Goal: Transaction & Acquisition: Purchase product/service

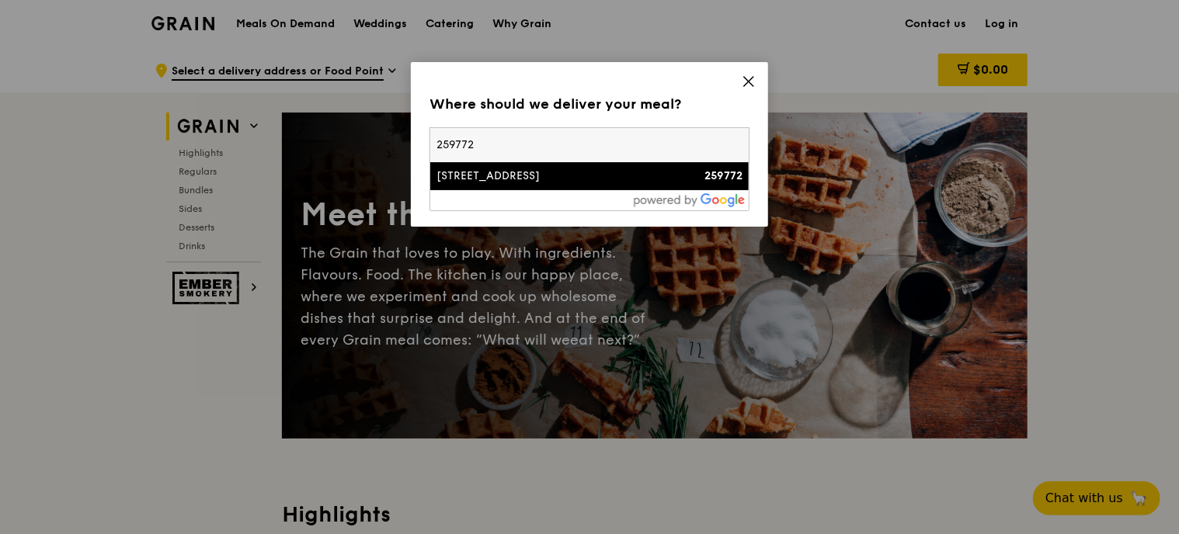
type input "259772"
click at [605, 172] on div "[STREET_ADDRESS]" at bounding box center [551, 177] width 230 height 16
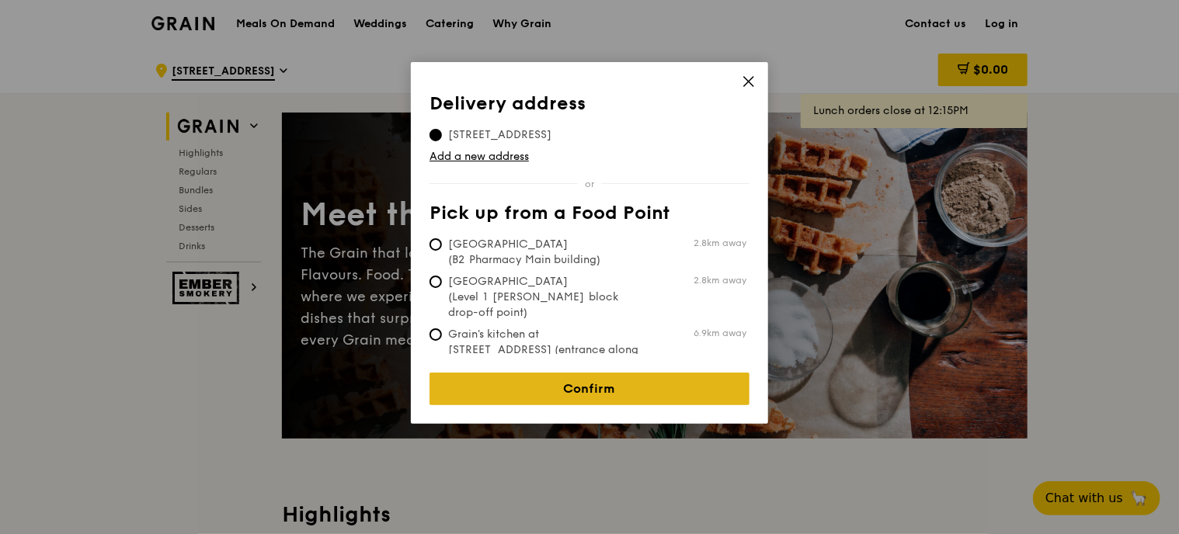
click at [587, 373] on link "Confirm" at bounding box center [589, 389] width 320 height 33
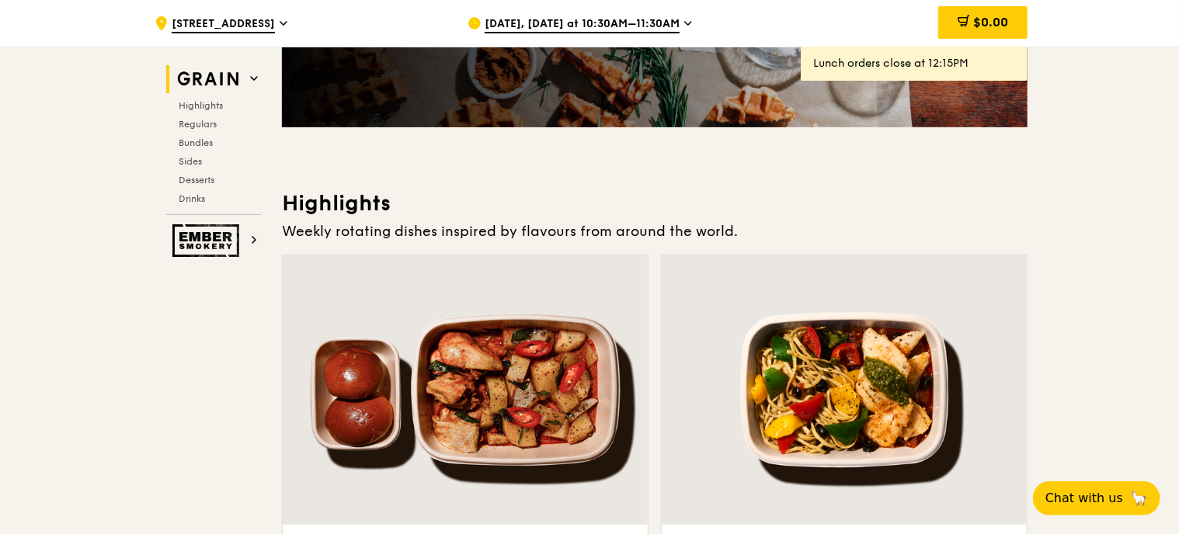
scroll to position [388, 0]
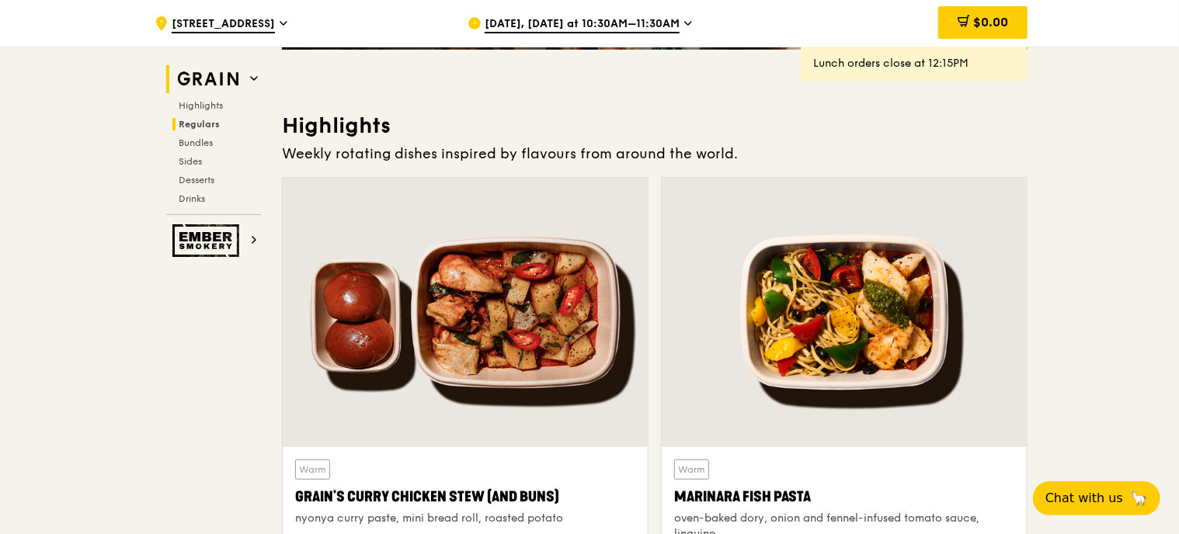
click at [214, 123] on span "Regulars" at bounding box center [199, 124] width 41 height 11
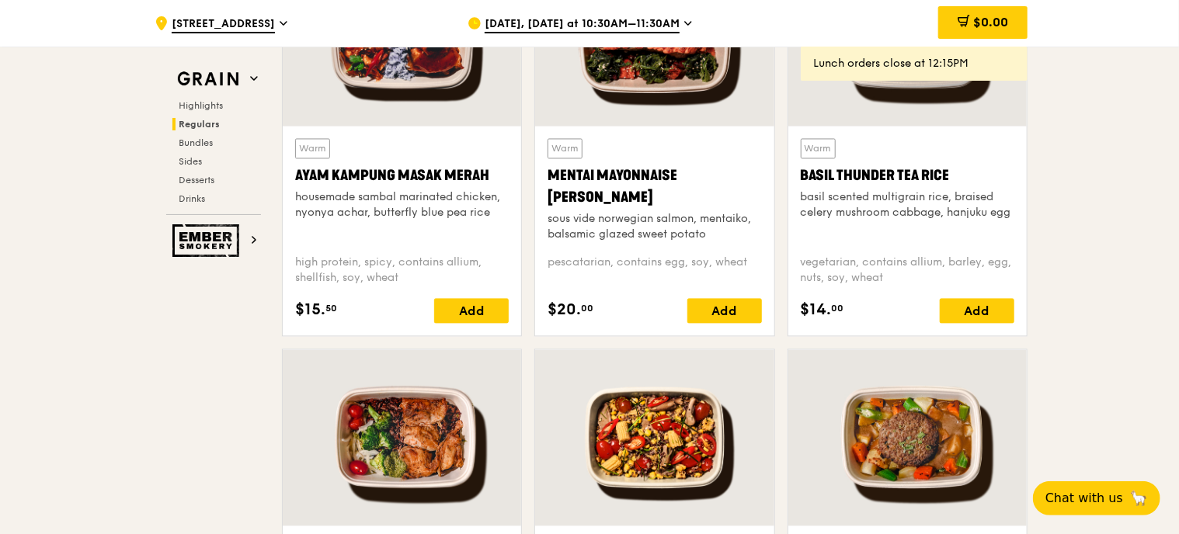
scroll to position [1410, 0]
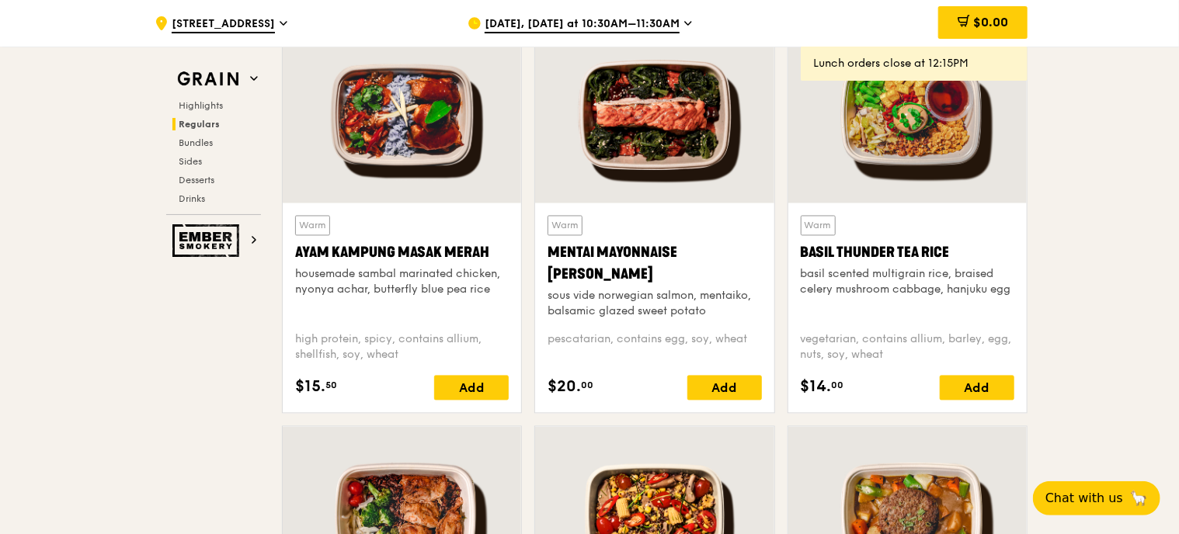
click at [623, 17] on span "Sep 16, Today at 10:30AM–11:30AM" at bounding box center [582, 24] width 195 height 17
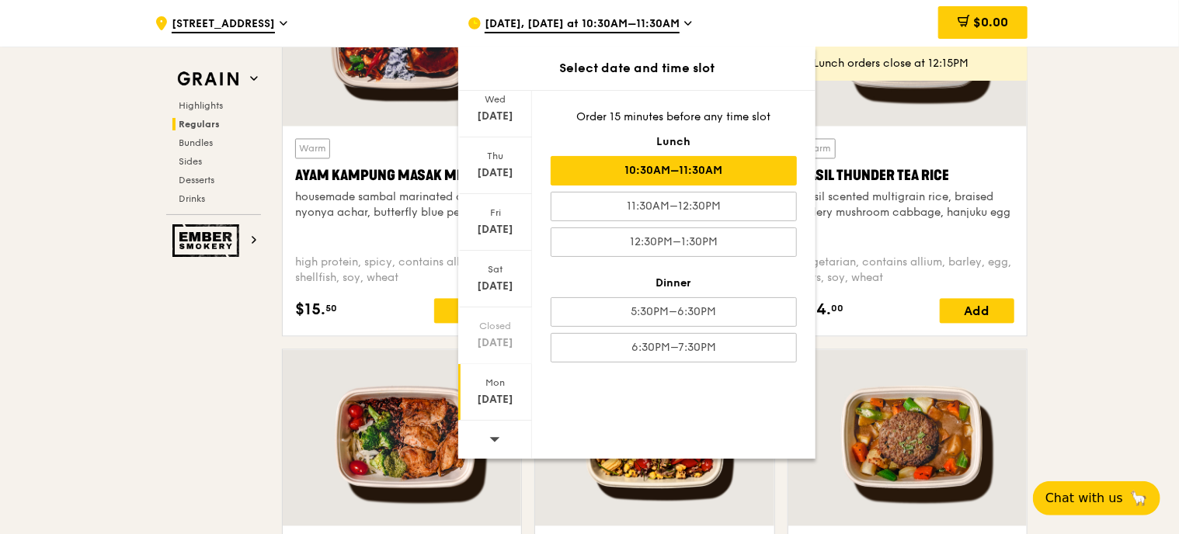
scroll to position [2109, 0]
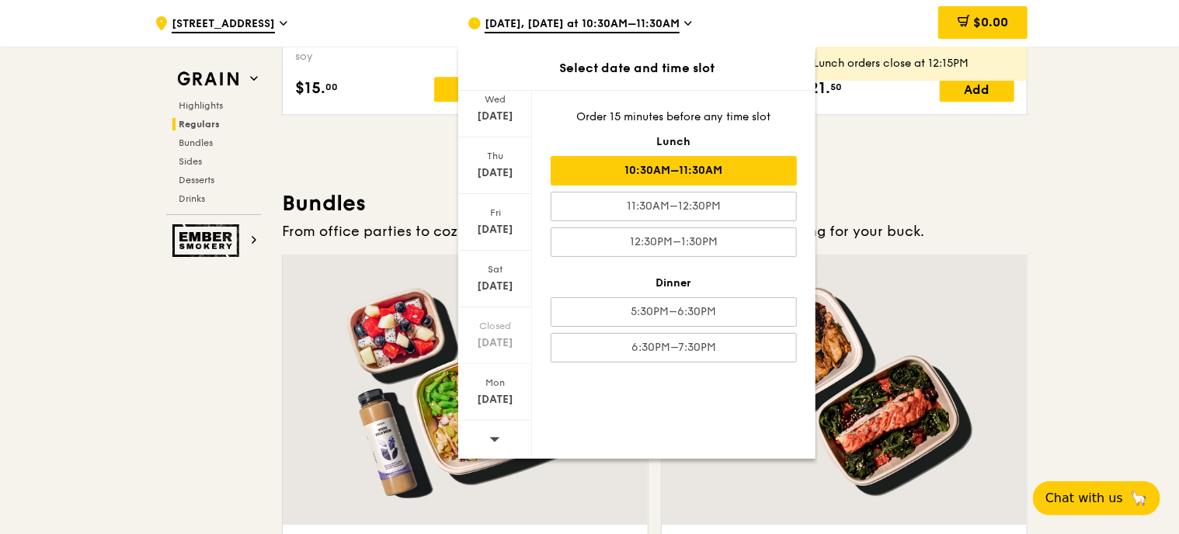
click at [502, 429] on div at bounding box center [495, 441] width 74 height 40
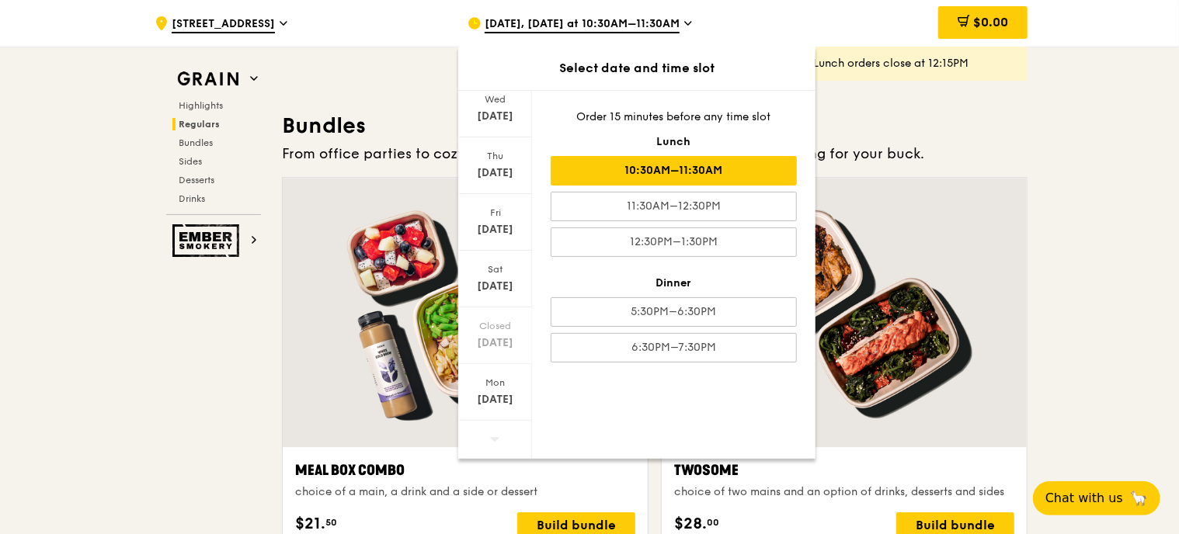
click at [489, 447] on span at bounding box center [494, 439] width 11 height 36
click at [482, 450] on div at bounding box center [495, 441] width 74 height 40
click at [497, 445] on span at bounding box center [494, 439] width 11 height 36
click at [652, 23] on span "Sep 16, Today at 10:30AM–11:30AM" at bounding box center [582, 24] width 195 height 17
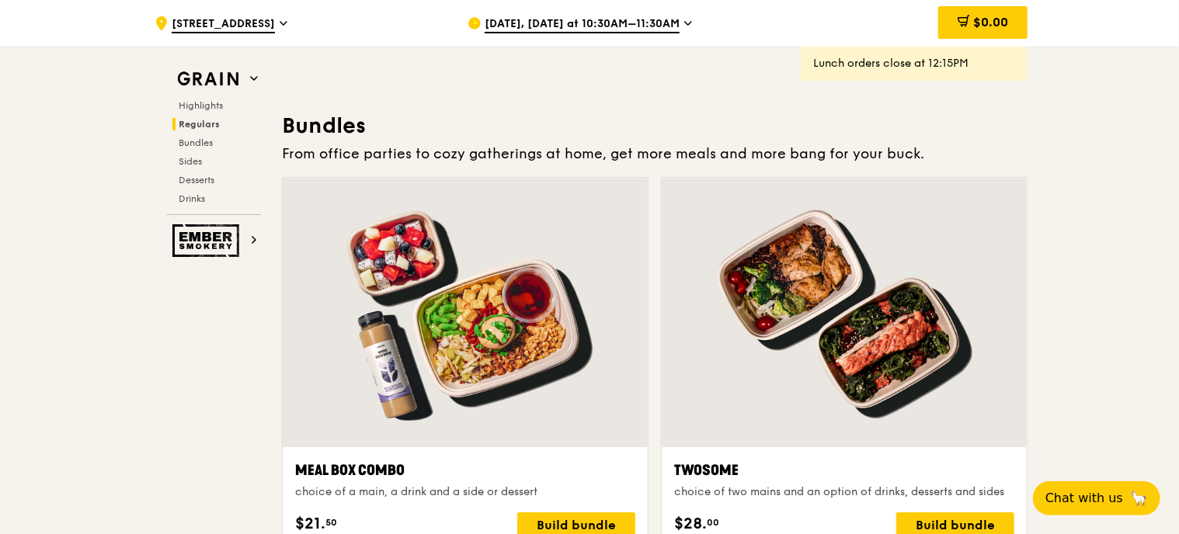
click at [648, 24] on span "Sep 16, Today at 10:30AM–11:30AM" at bounding box center [582, 24] width 195 height 17
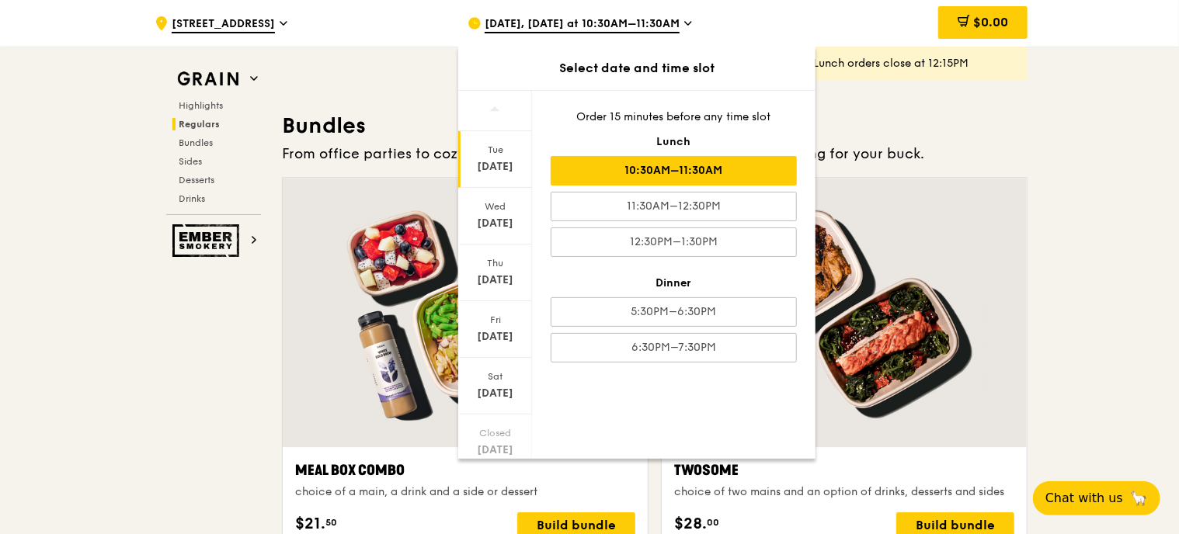
click at [1028, 200] on div "Twosome choice of two mains and an option of drinks, desserts and sides $28. 00…" at bounding box center [844, 370] width 379 height 386
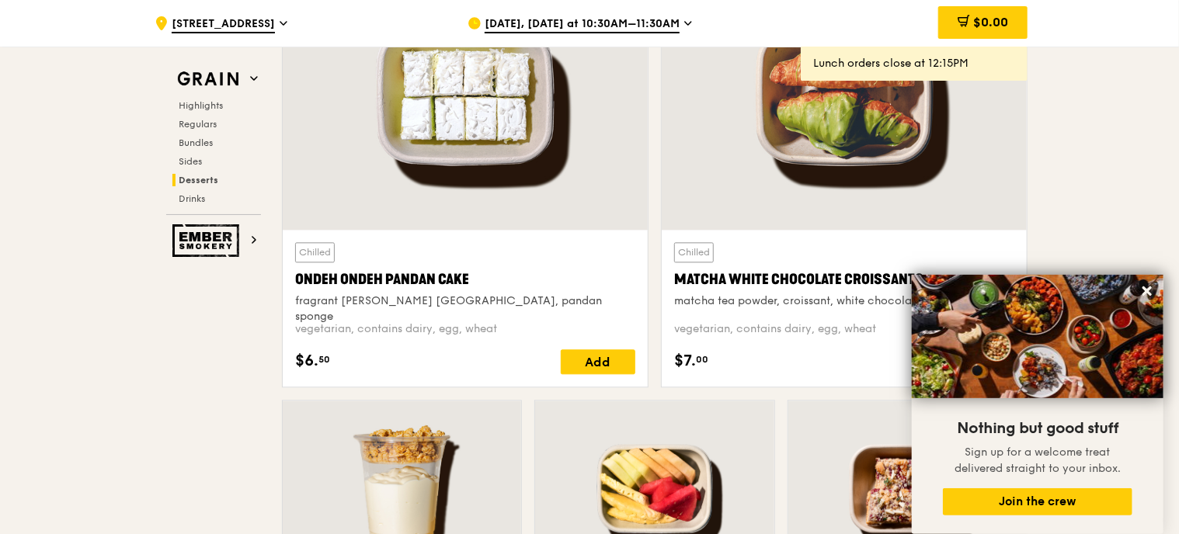
scroll to position [5061, 0]
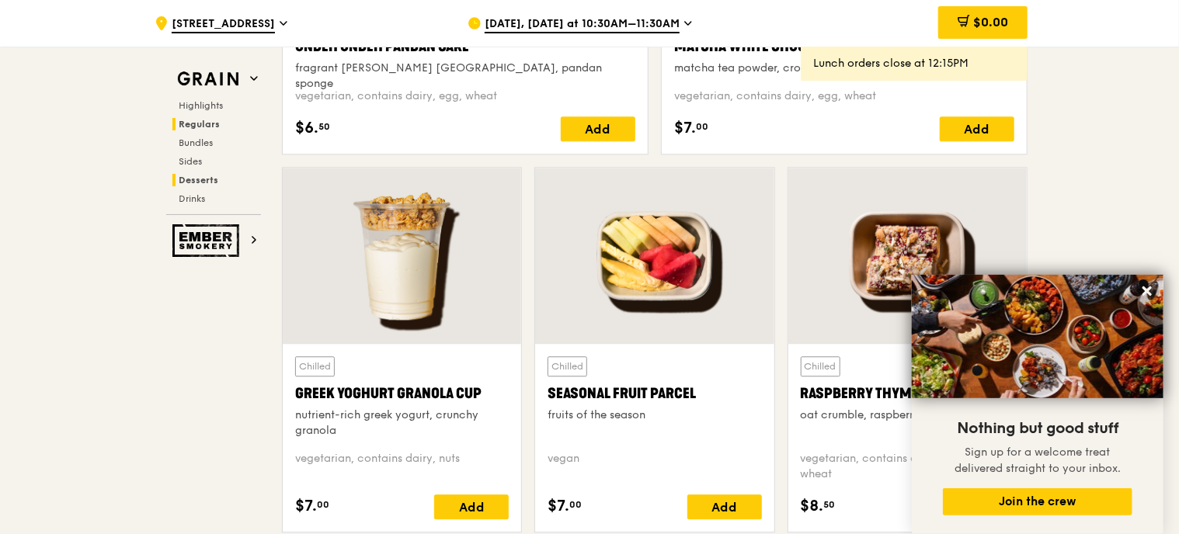
click at [214, 127] on span "Regulars" at bounding box center [199, 124] width 41 height 11
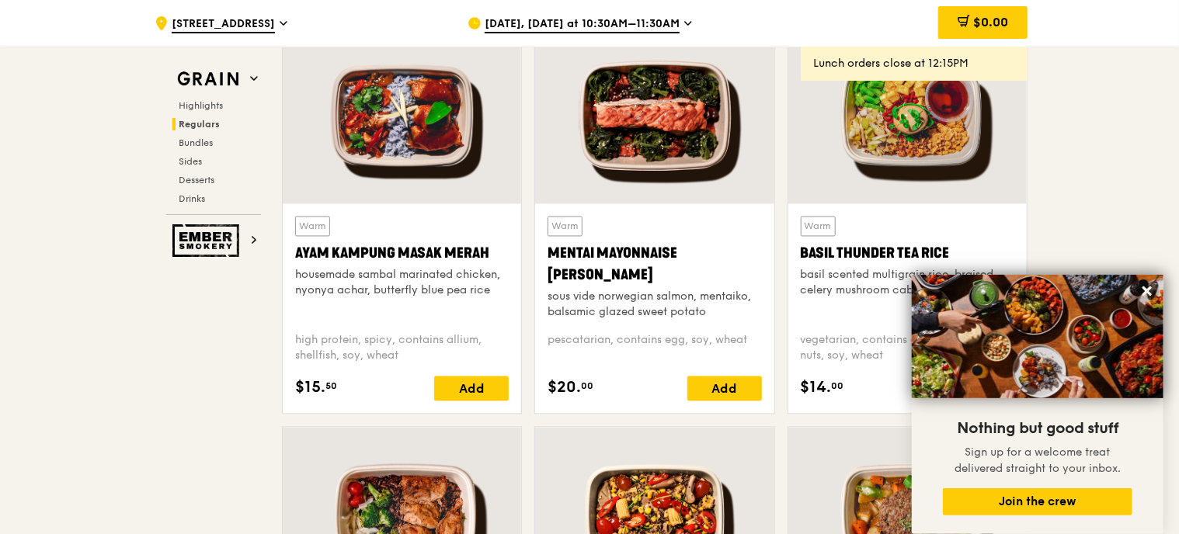
scroll to position [1487, 0]
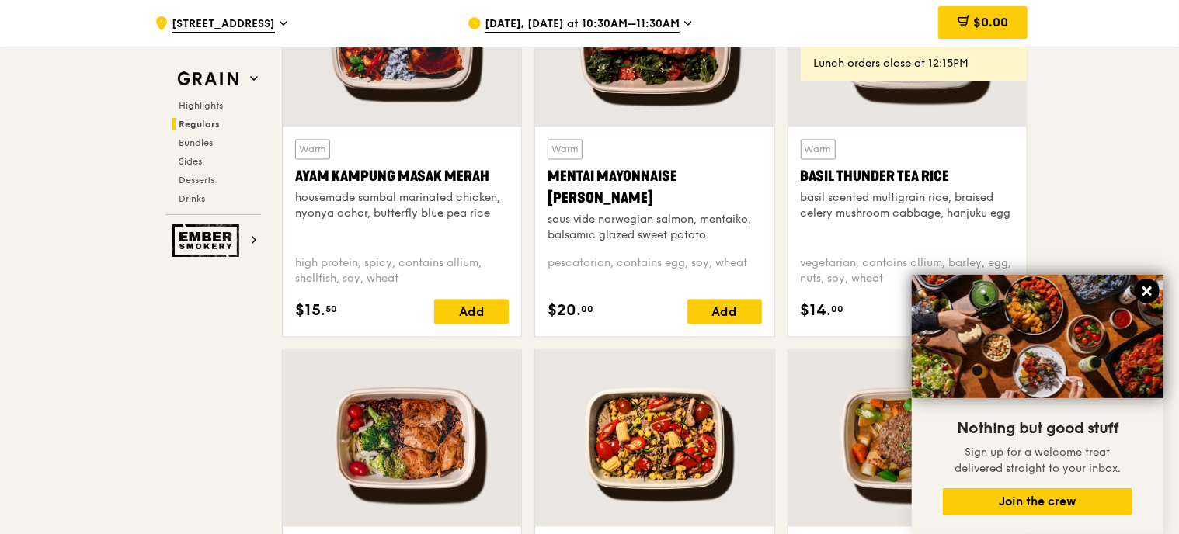
click at [1149, 288] on icon at bounding box center [1146, 291] width 9 height 9
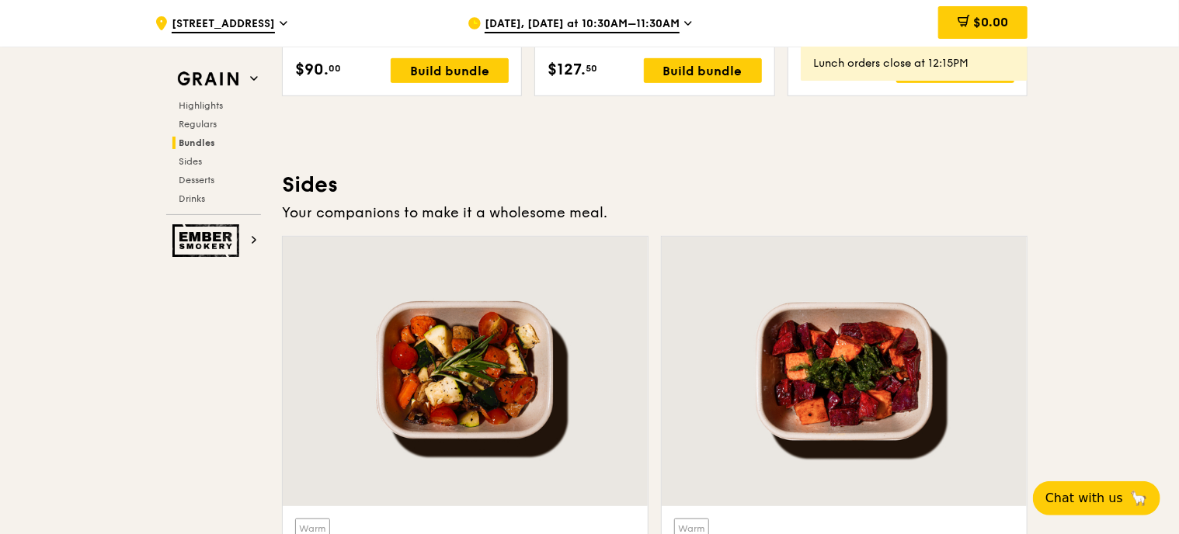
scroll to position [3428, 0]
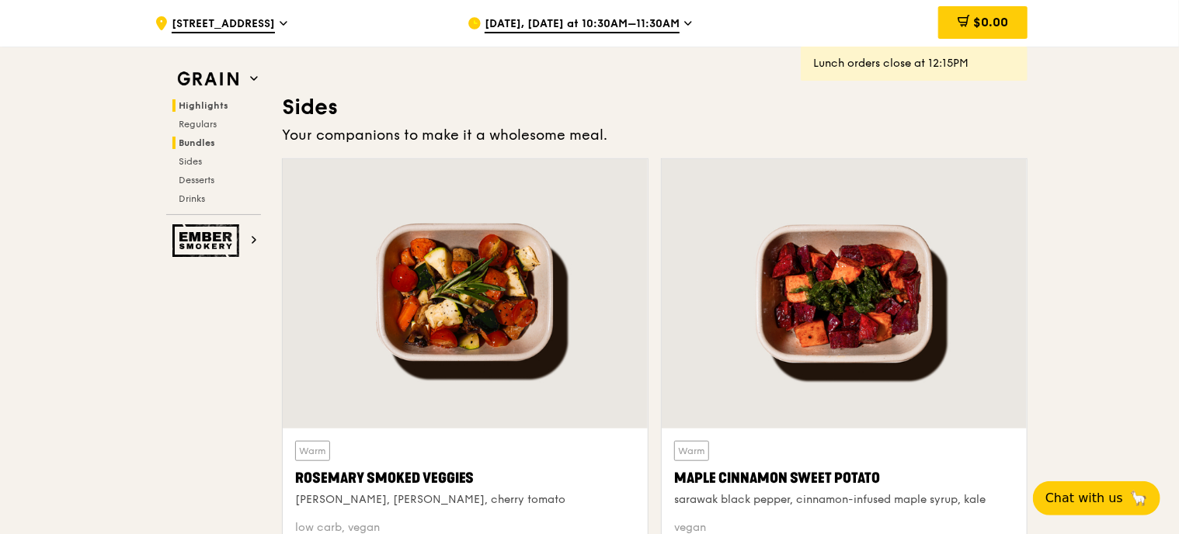
click at [203, 103] on span "Highlights" at bounding box center [204, 105] width 50 height 11
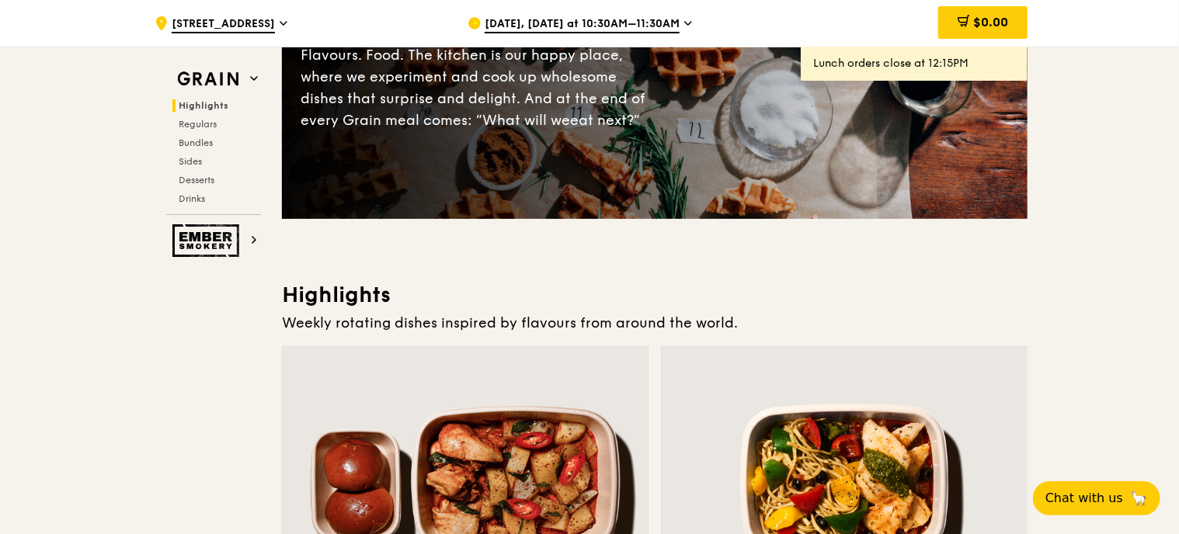
scroll to position [0, 0]
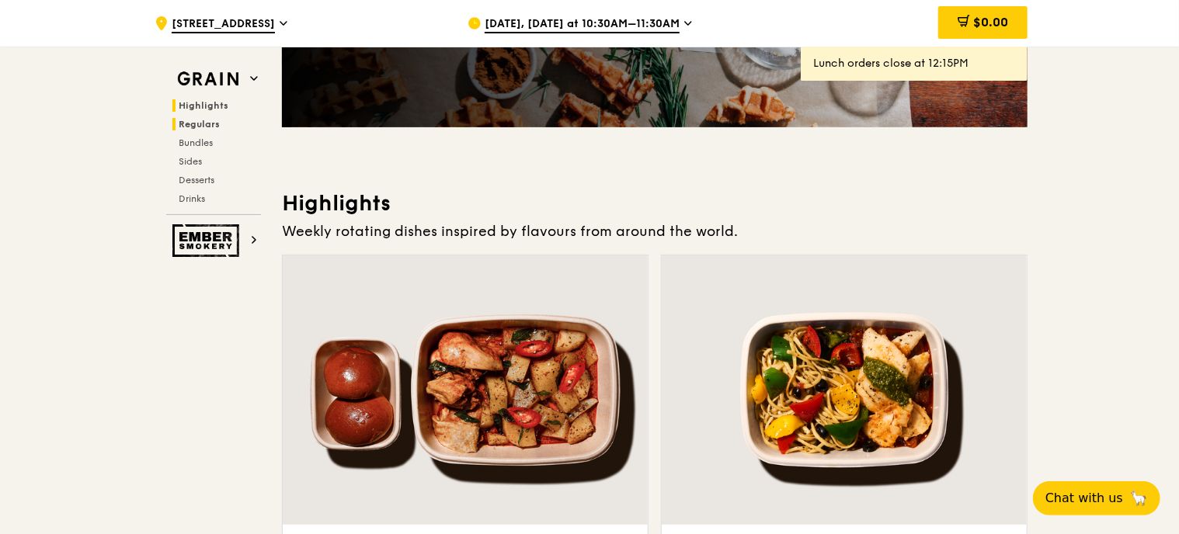
click at [202, 122] on span "Regulars" at bounding box center [199, 124] width 41 height 11
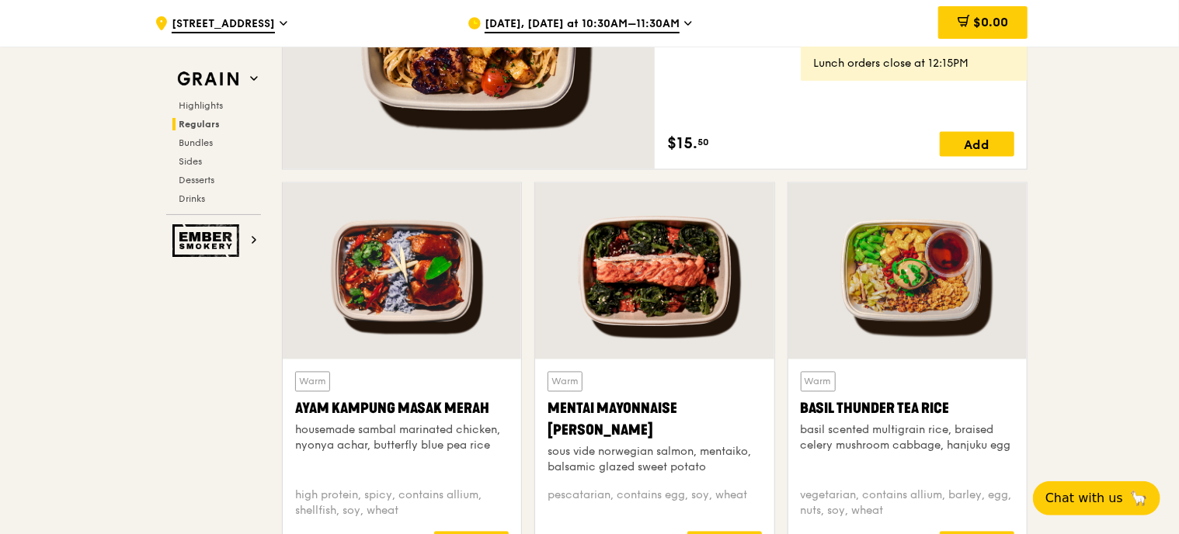
scroll to position [1409, 0]
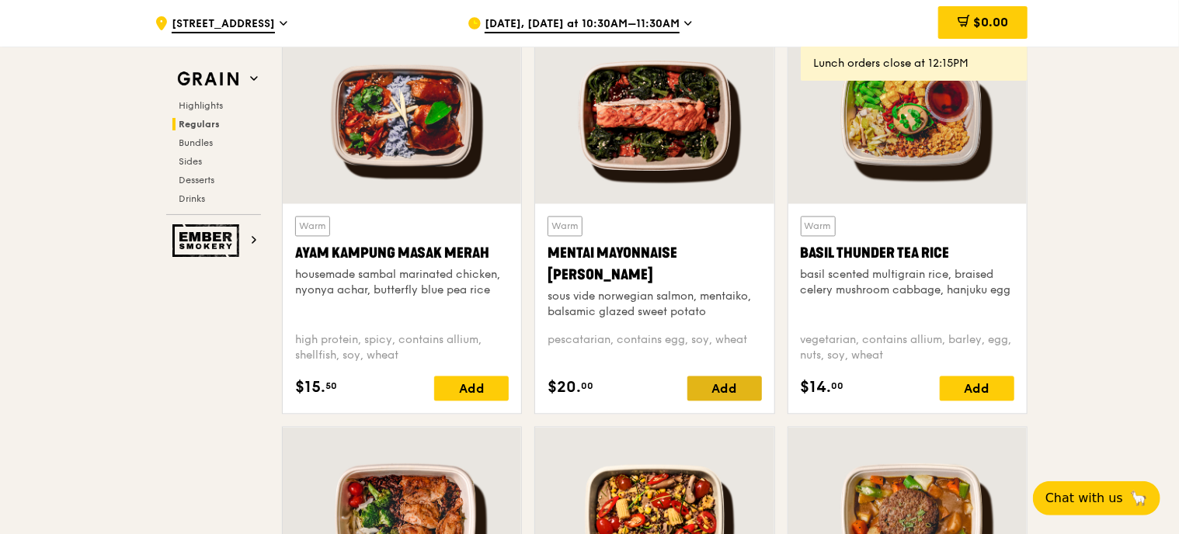
click at [732, 387] on div "Add" at bounding box center [724, 389] width 75 height 25
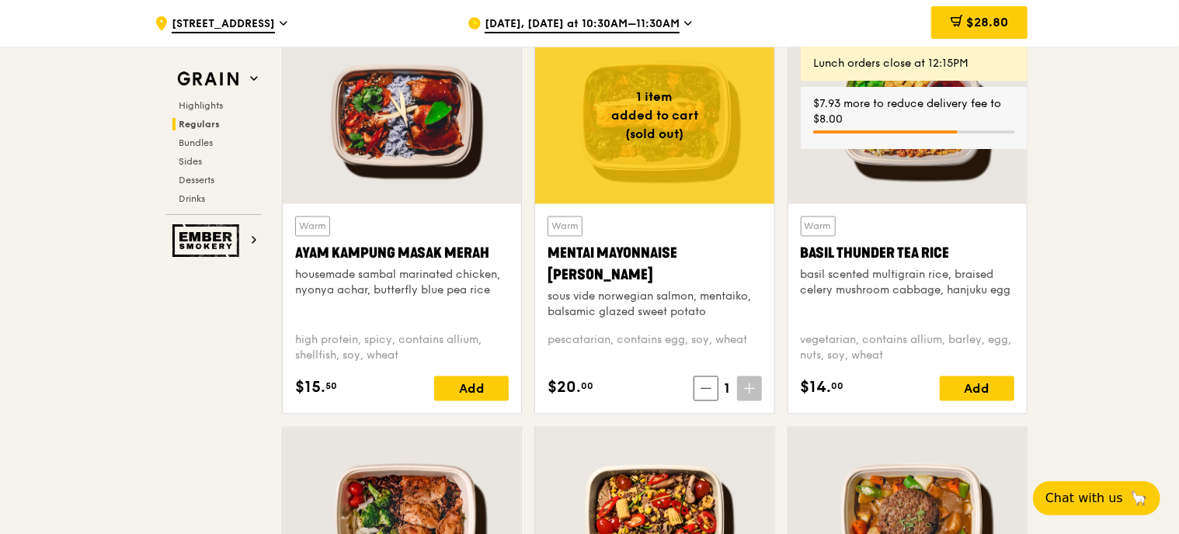
click at [645, 23] on span "Sep 16, Today at 10:30AM–11:30AM" at bounding box center [582, 24] width 195 height 17
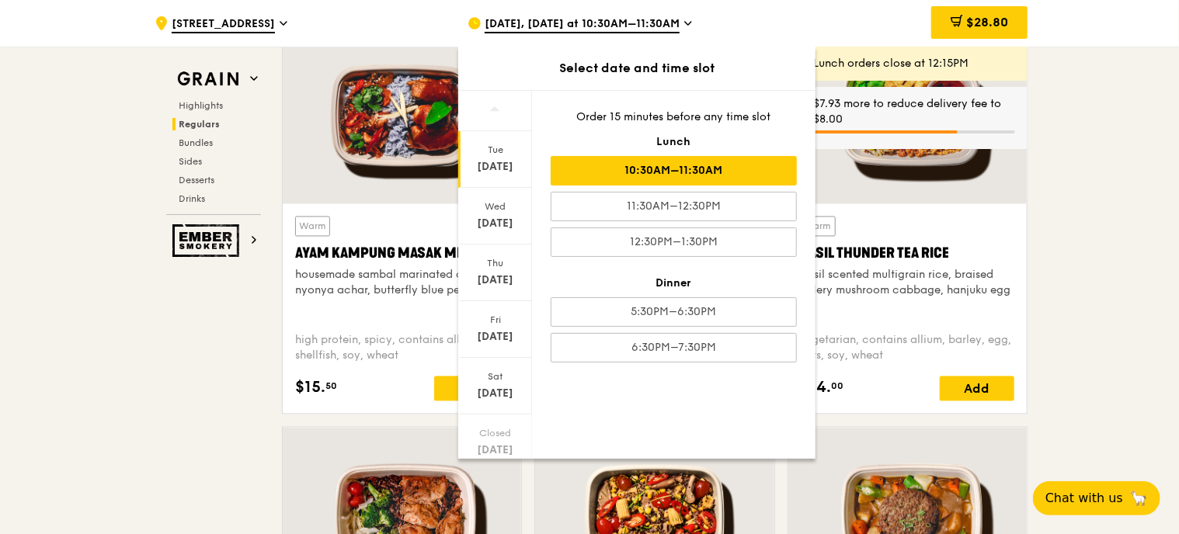
scroll to position [107, 0]
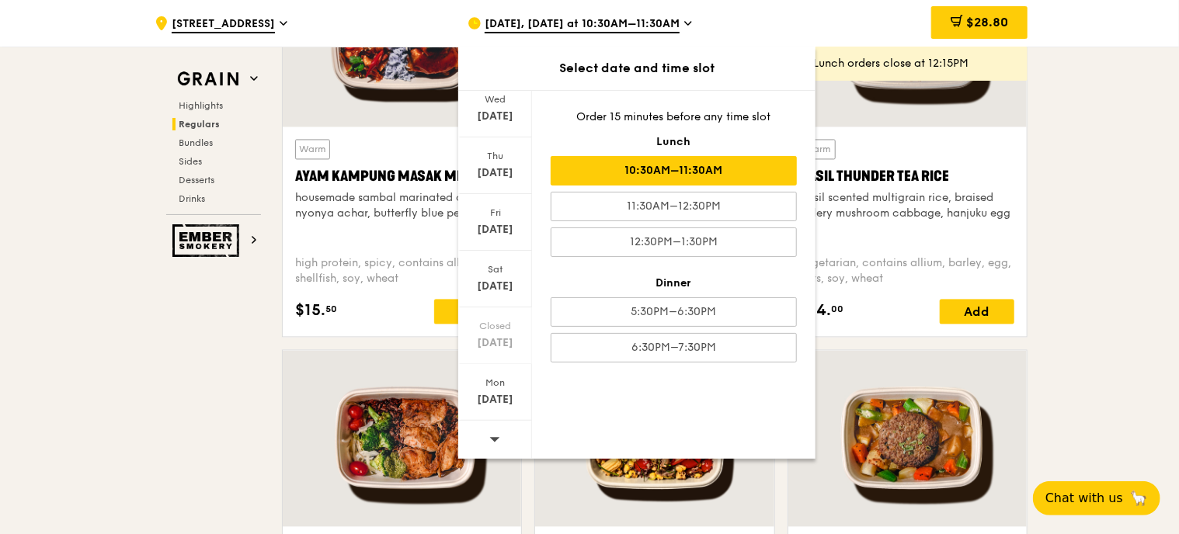
click at [490, 426] on span at bounding box center [494, 439] width 11 height 36
click at [502, 386] on div "Mon" at bounding box center [494, 383] width 69 height 12
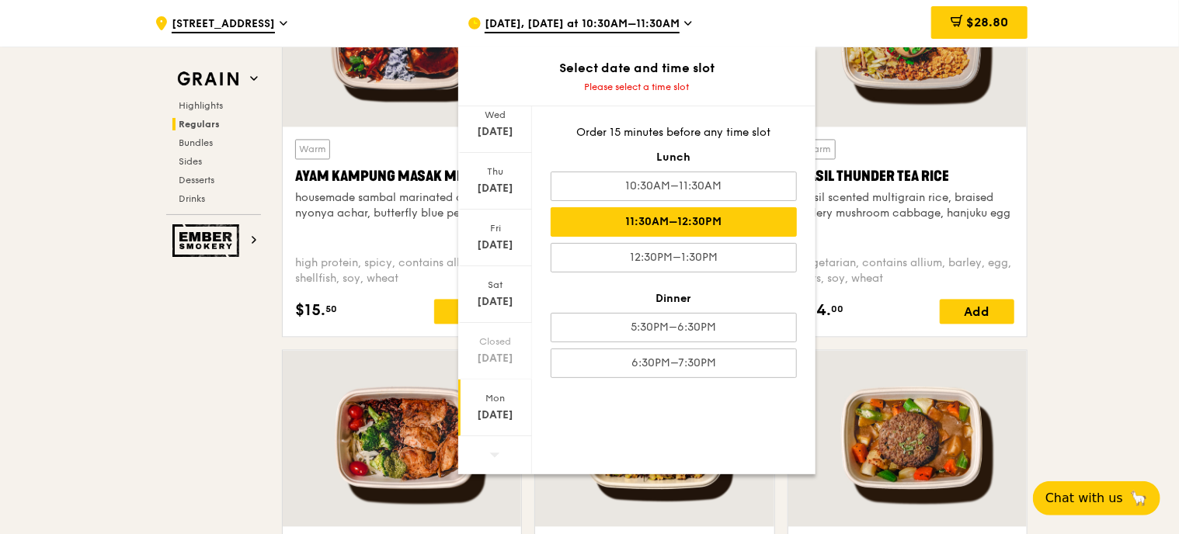
click at [665, 214] on div "11:30AM–12:30PM" at bounding box center [674, 222] width 246 height 30
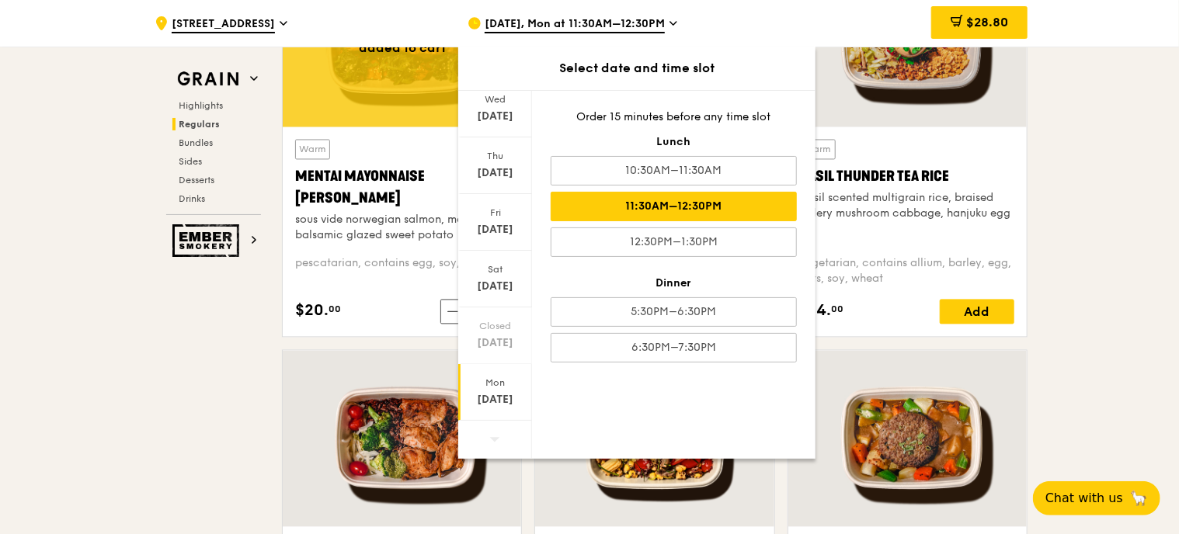
scroll to position [1503, 0]
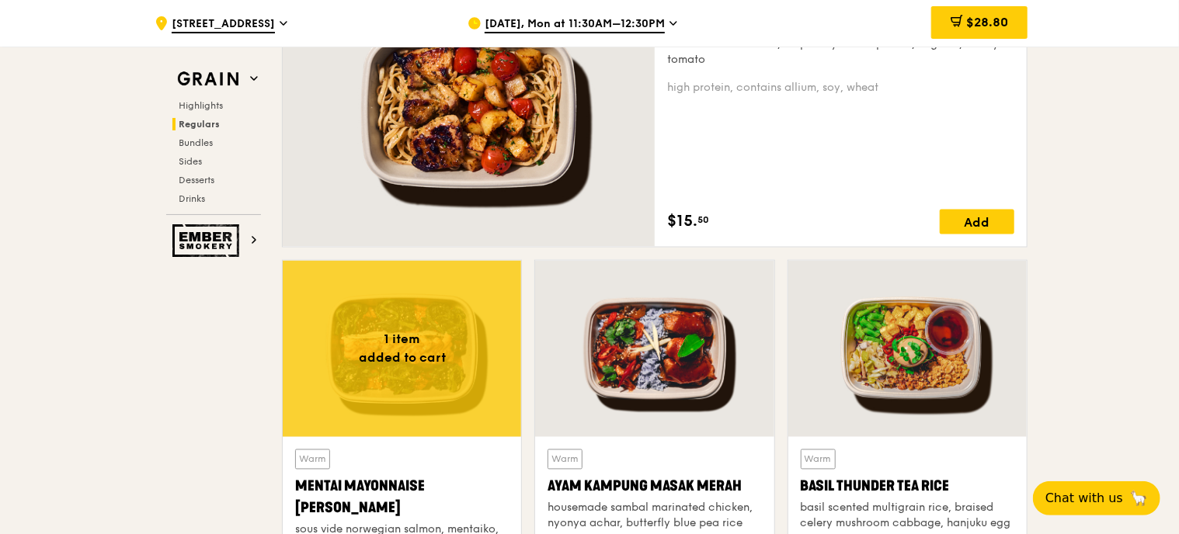
scroll to position [1114, 0]
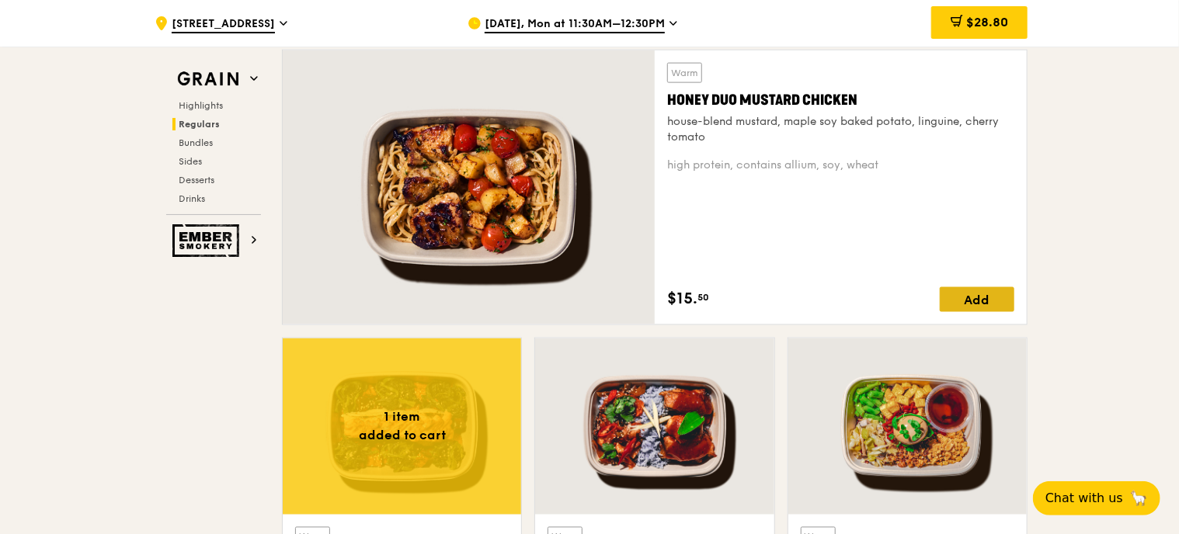
click at [967, 301] on div "Add" at bounding box center [977, 299] width 75 height 25
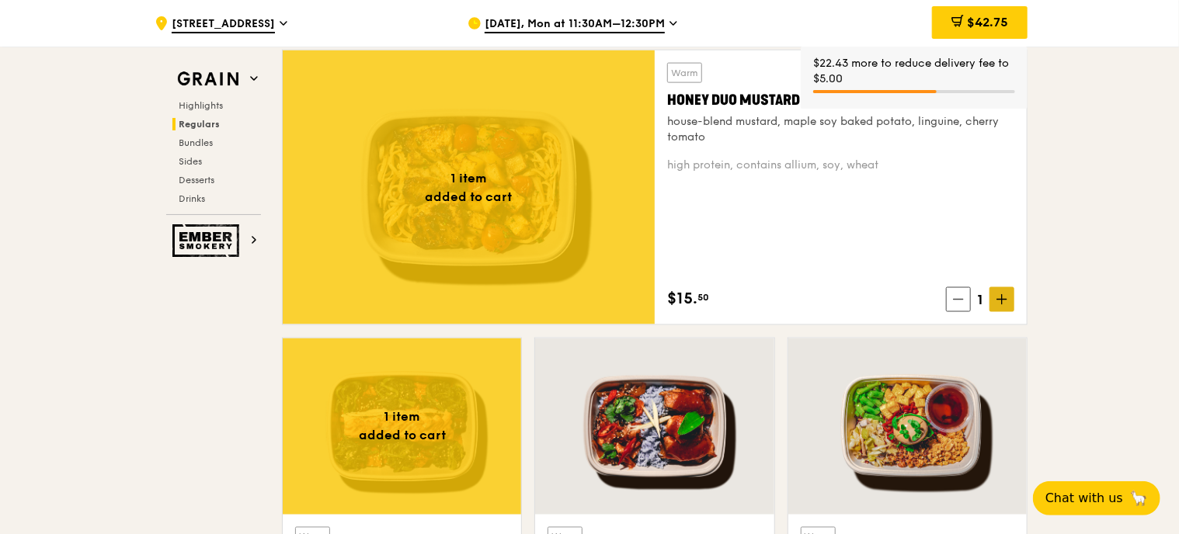
click at [1006, 307] on span at bounding box center [1001, 299] width 25 height 25
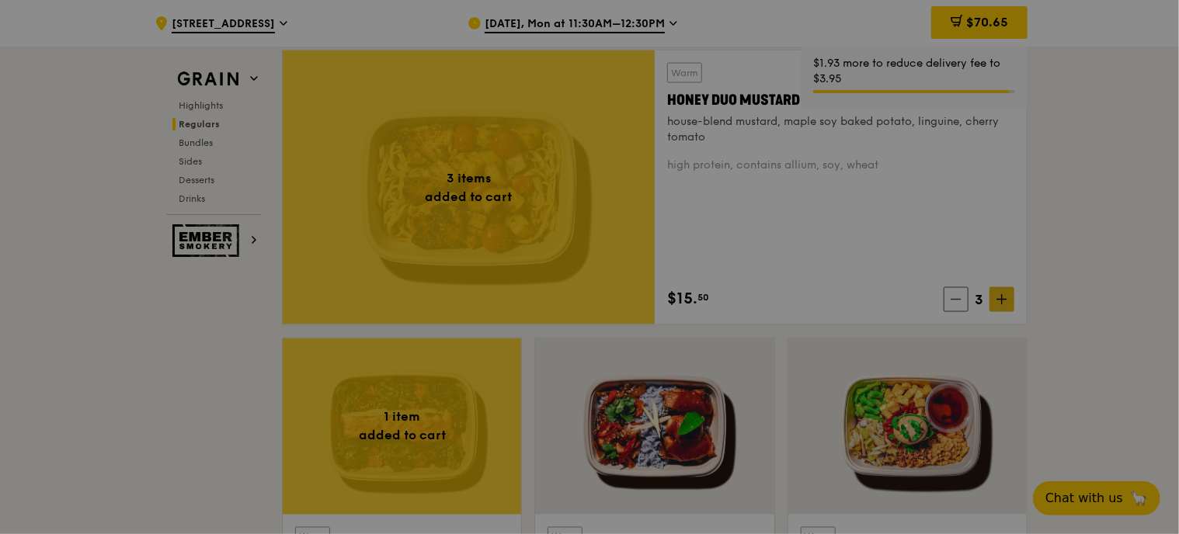
scroll to position [1347, 0]
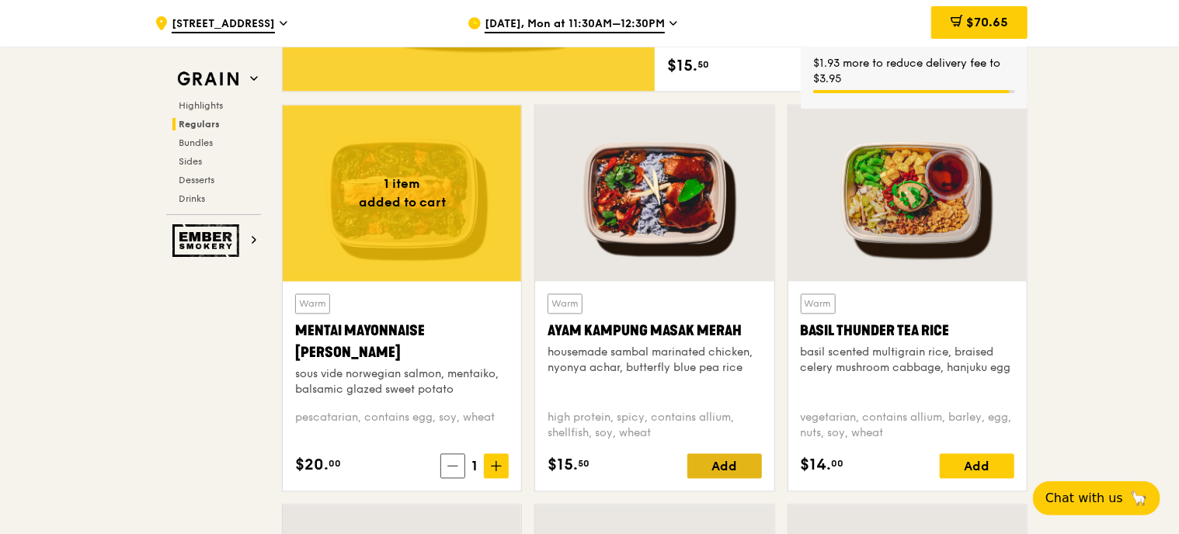
click at [752, 467] on div "Add" at bounding box center [724, 466] width 75 height 25
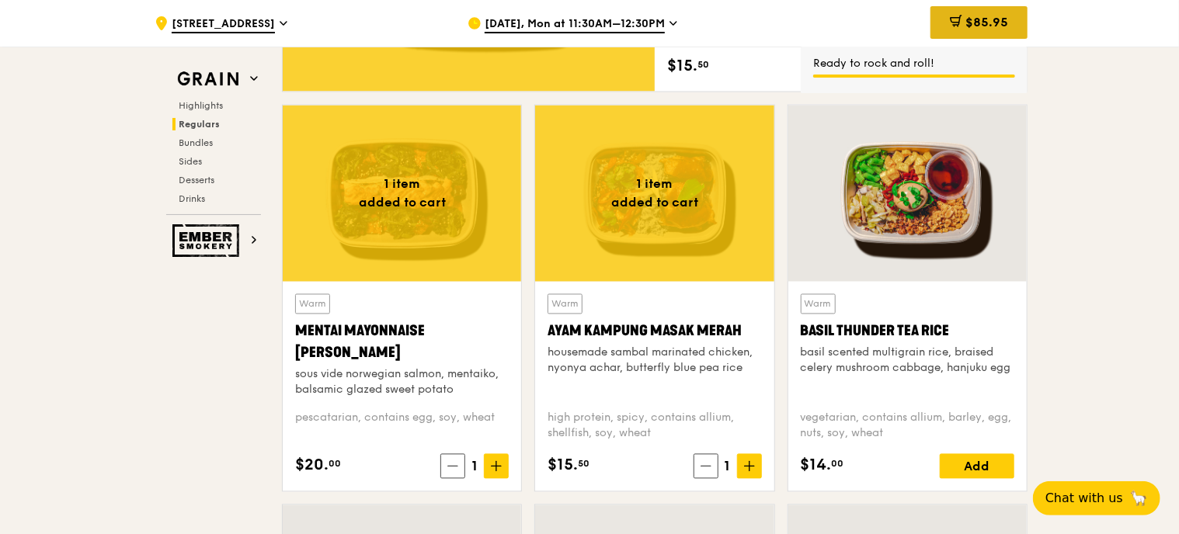
click at [1007, 27] on span "$85.95" at bounding box center [986, 22] width 43 height 15
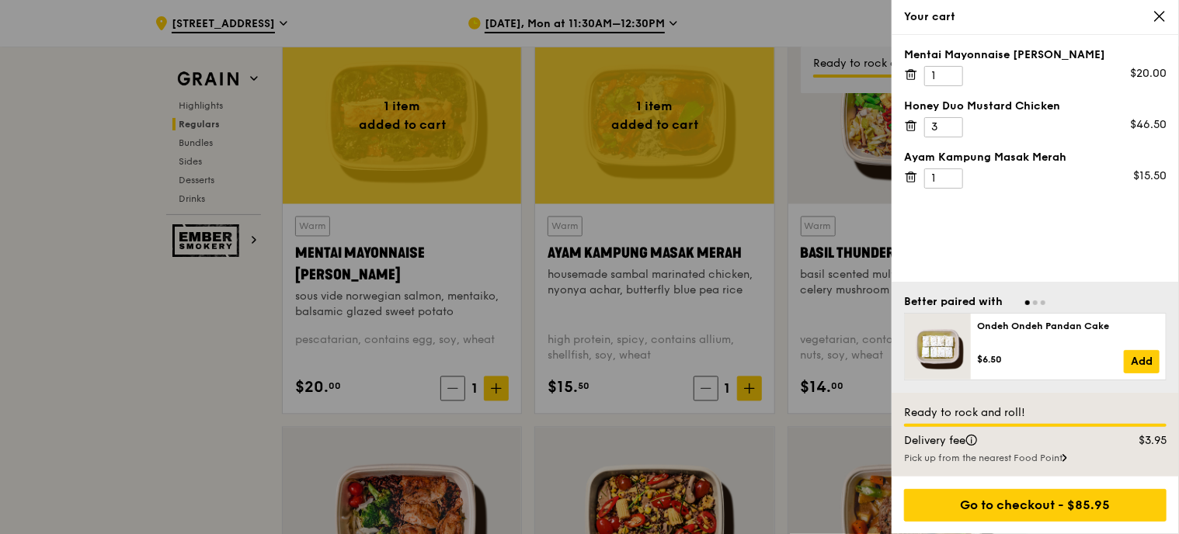
scroll to position [1503, 0]
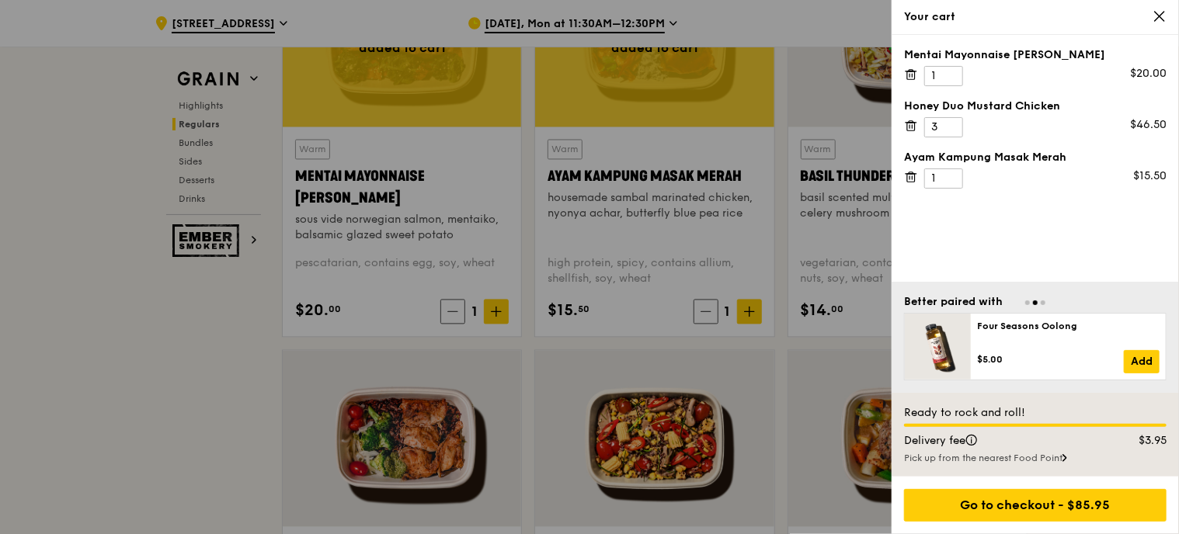
click at [530, 381] on div at bounding box center [589, 267] width 1179 height 534
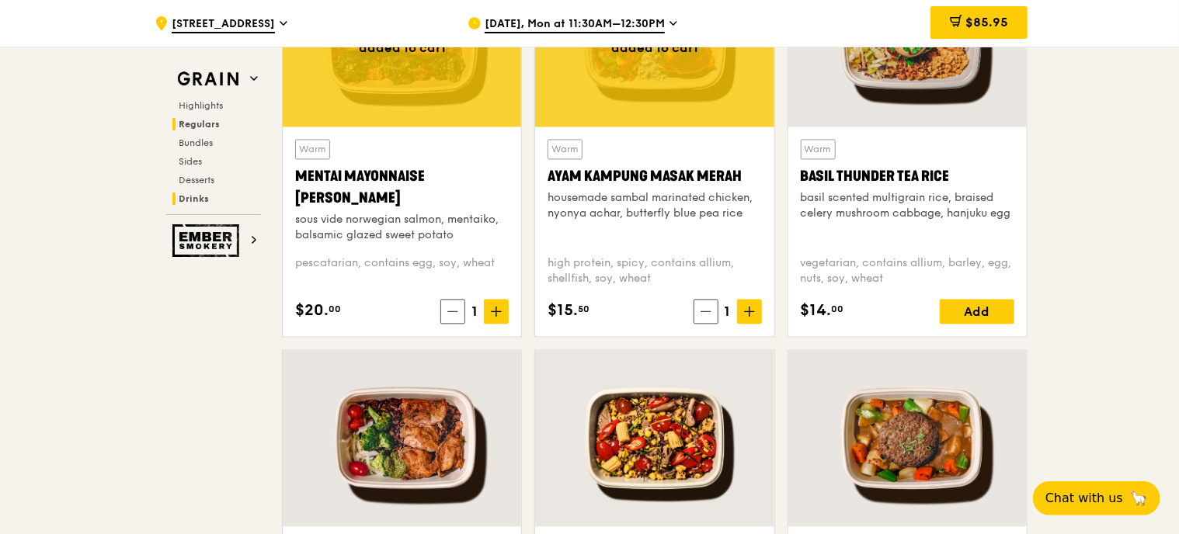
click at [190, 201] on span "Drinks" at bounding box center [194, 198] width 30 height 11
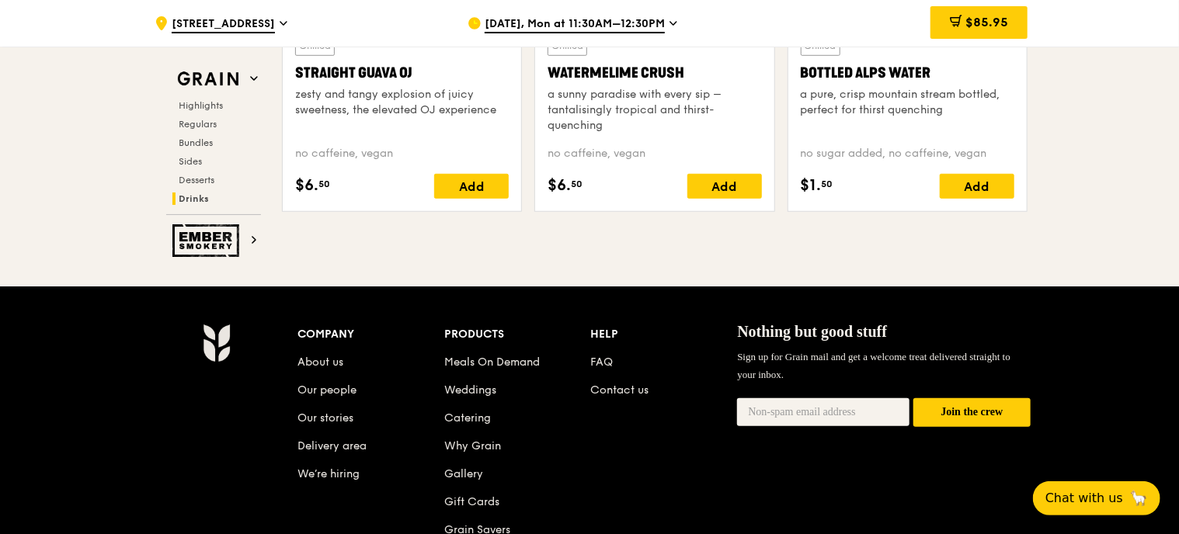
scroll to position [5696, 0]
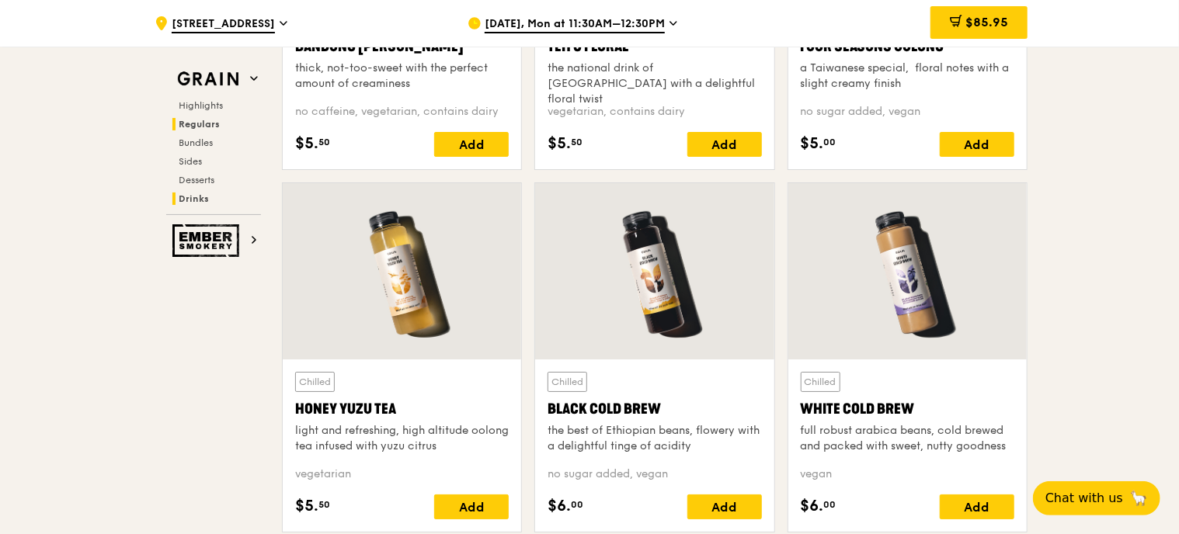
click at [210, 119] on span "Regulars" at bounding box center [199, 124] width 41 height 11
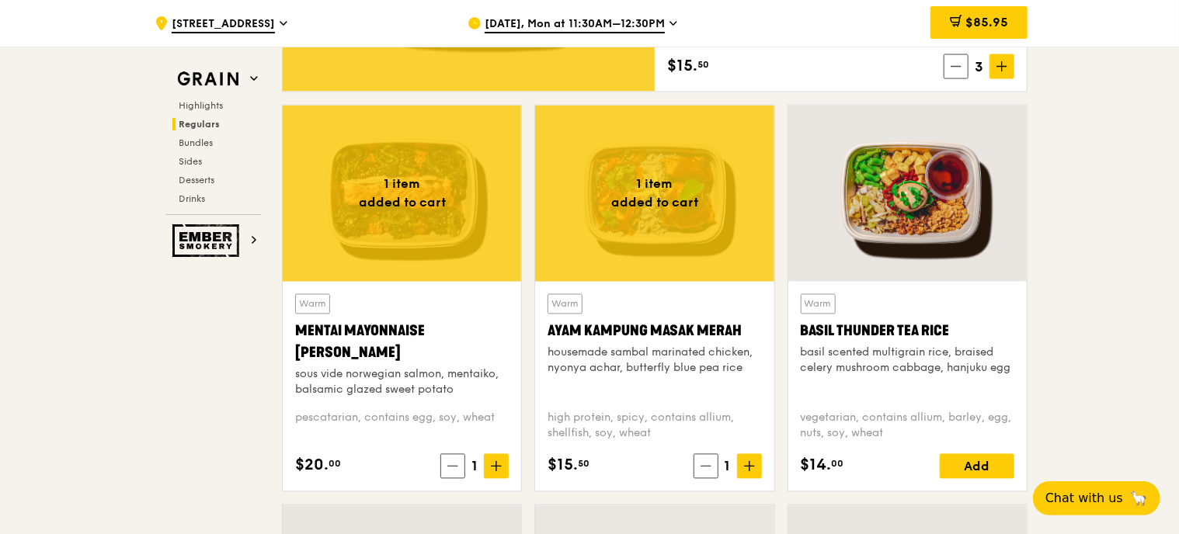
scroll to position [1969, 0]
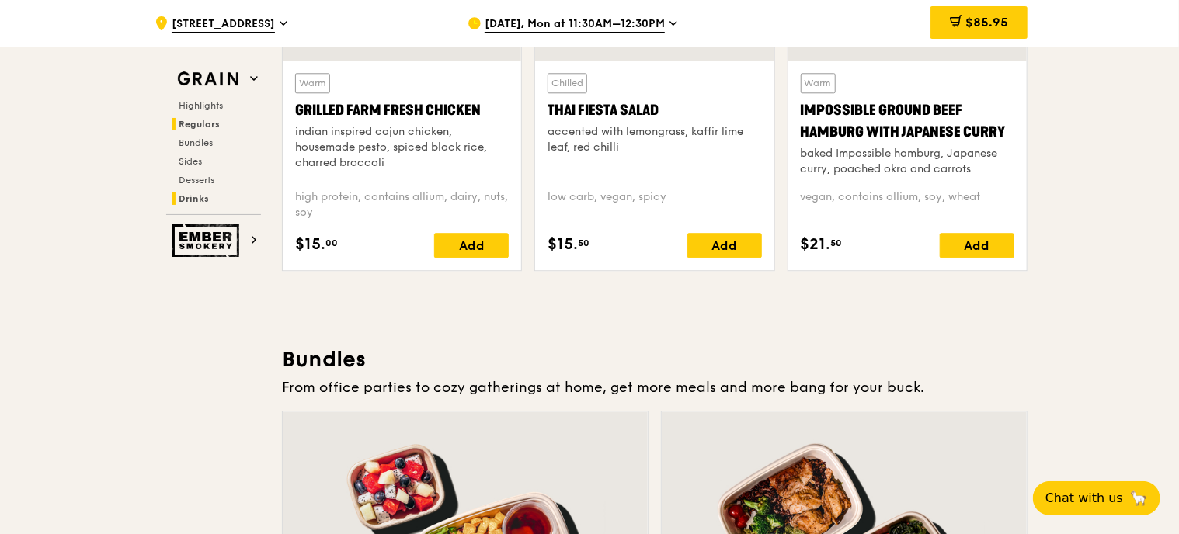
click at [195, 198] on span "Drinks" at bounding box center [194, 198] width 30 height 11
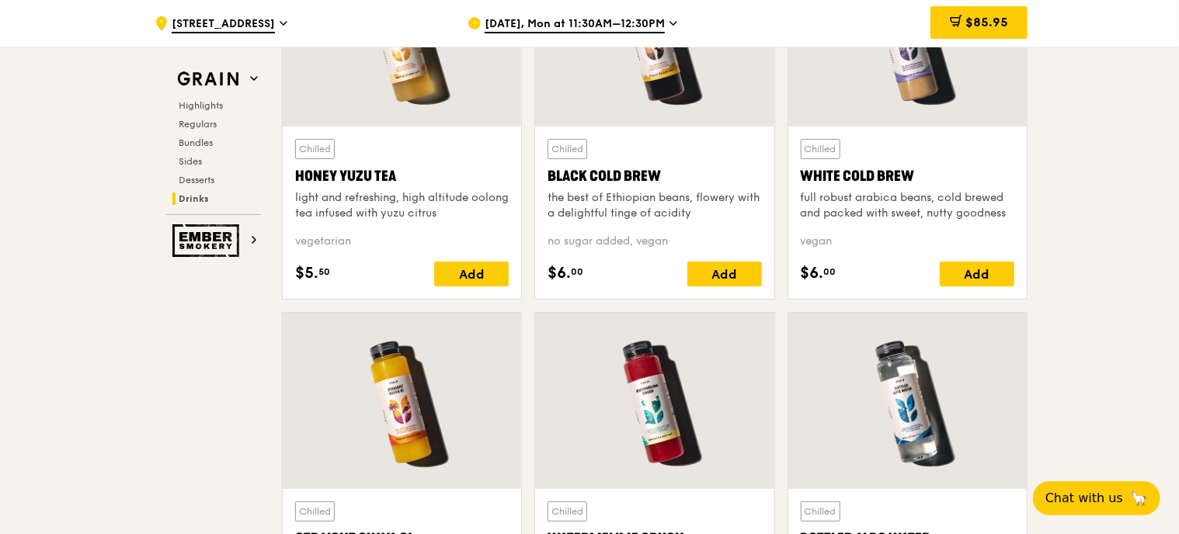
scroll to position [6317, 0]
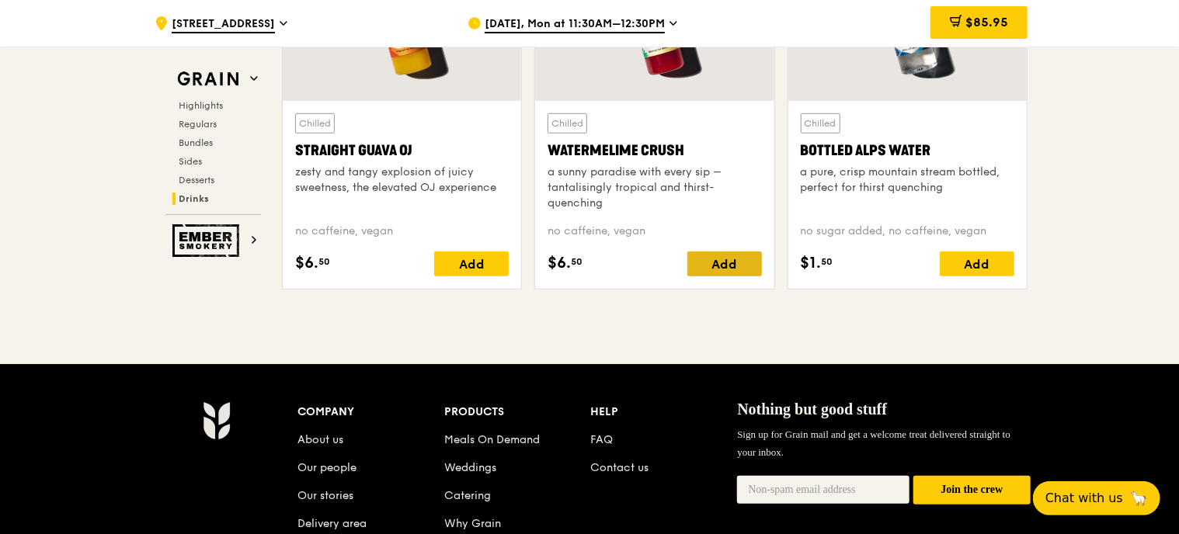
click at [736, 254] on div "Add" at bounding box center [724, 264] width 75 height 25
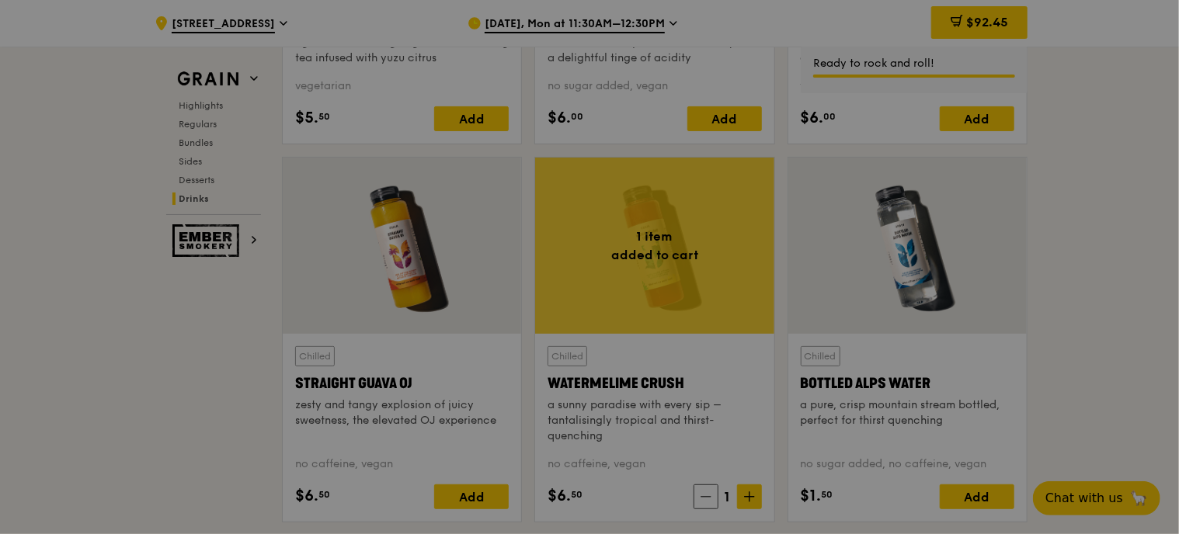
scroll to position [6239, 0]
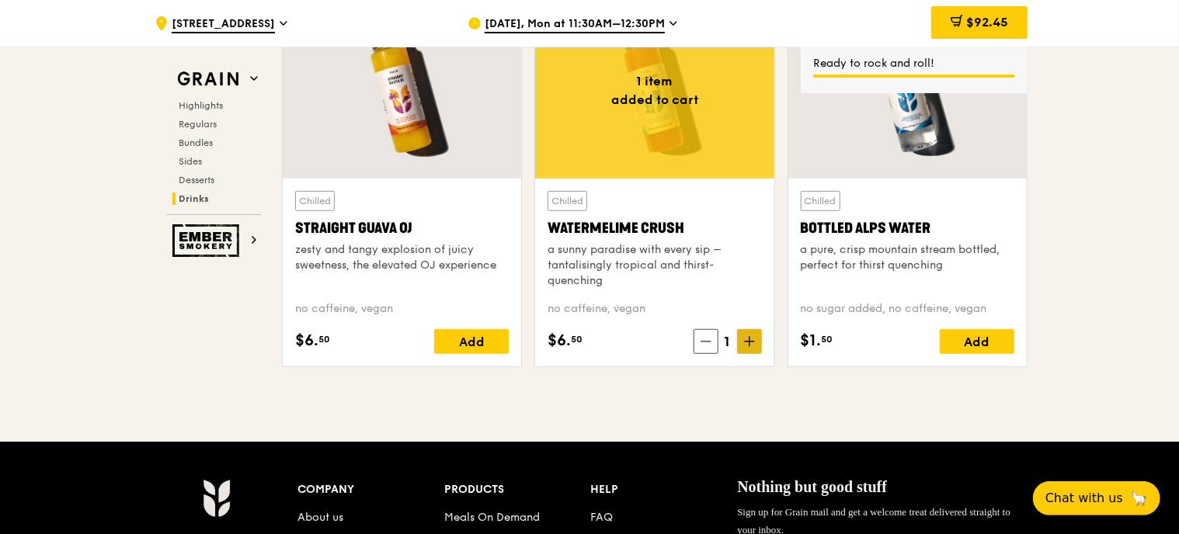
click at [748, 342] on icon at bounding box center [749, 342] width 9 height 0
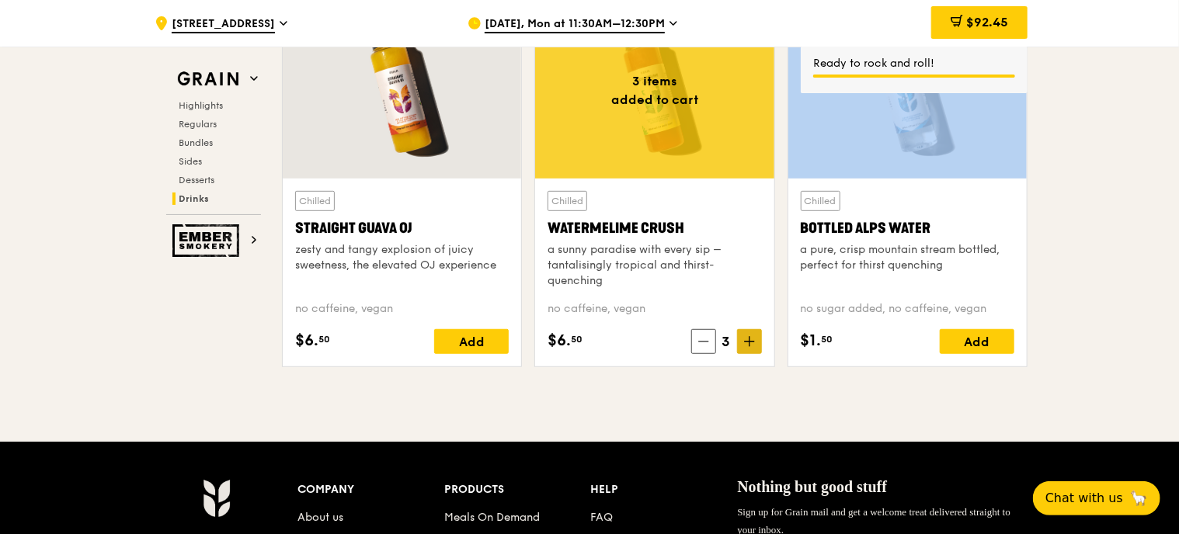
click at [748, 342] on icon at bounding box center [749, 342] width 9 height 0
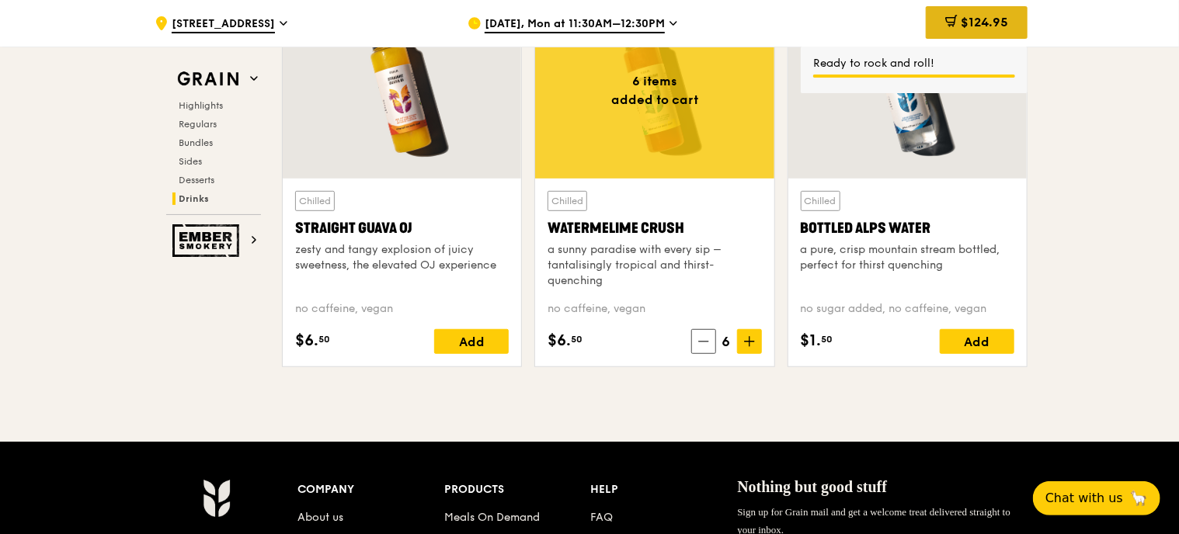
click at [993, 22] on span "$124.95" at bounding box center [984, 22] width 47 height 15
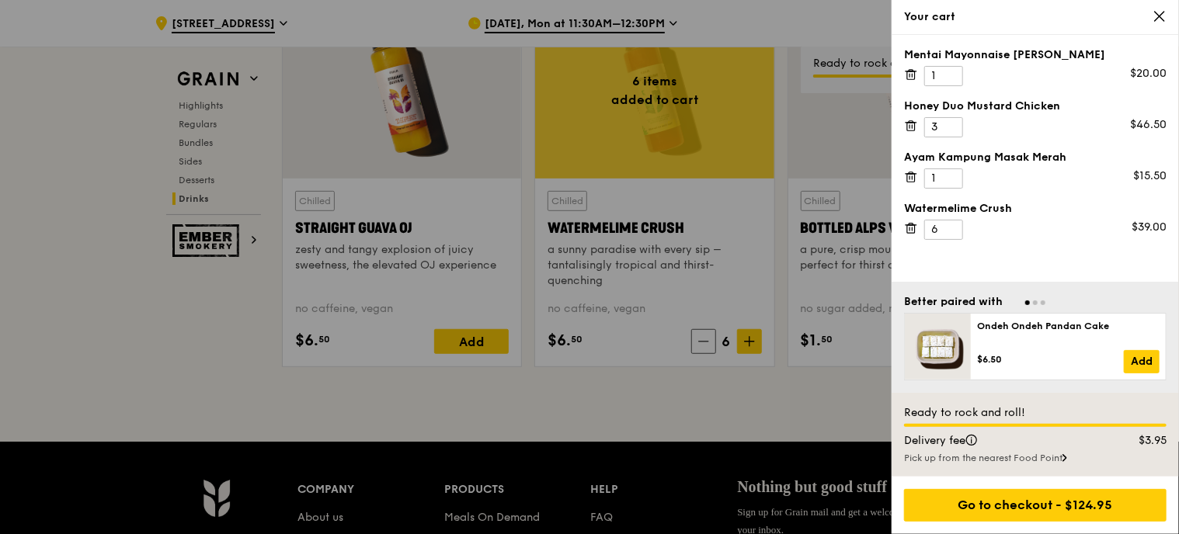
scroll to position [6240, 0]
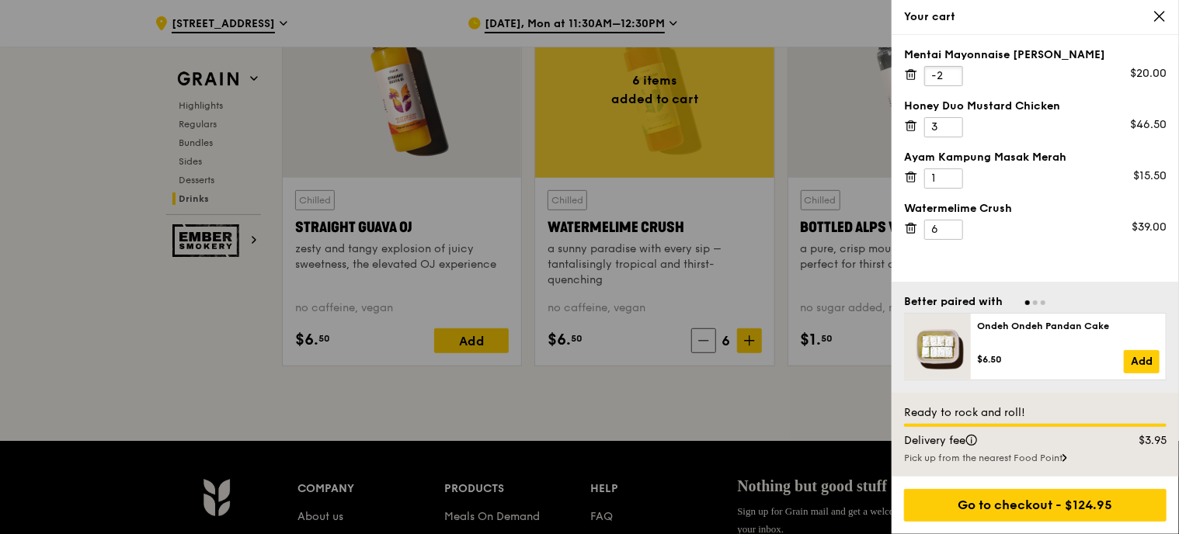
drag, startPoint x: 947, startPoint y: 80, endPoint x: 936, endPoint y: 75, distance: 12.5
type input "-2"
click at [936, 75] on input "-2" at bounding box center [943, 76] width 39 height 20
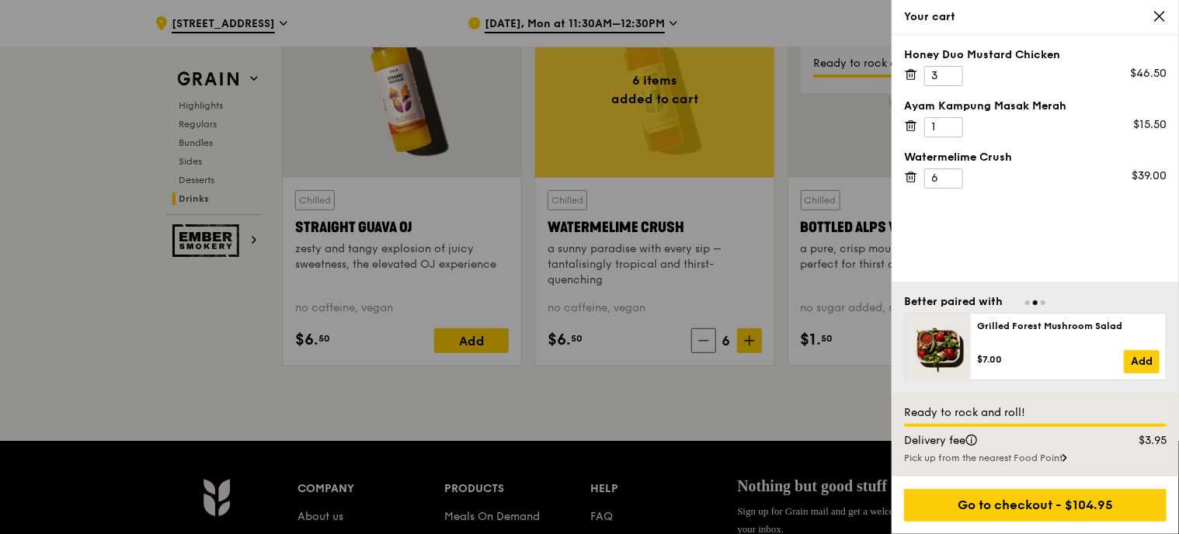
click at [773, 176] on div at bounding box center [589, 267] width 1179 height 534
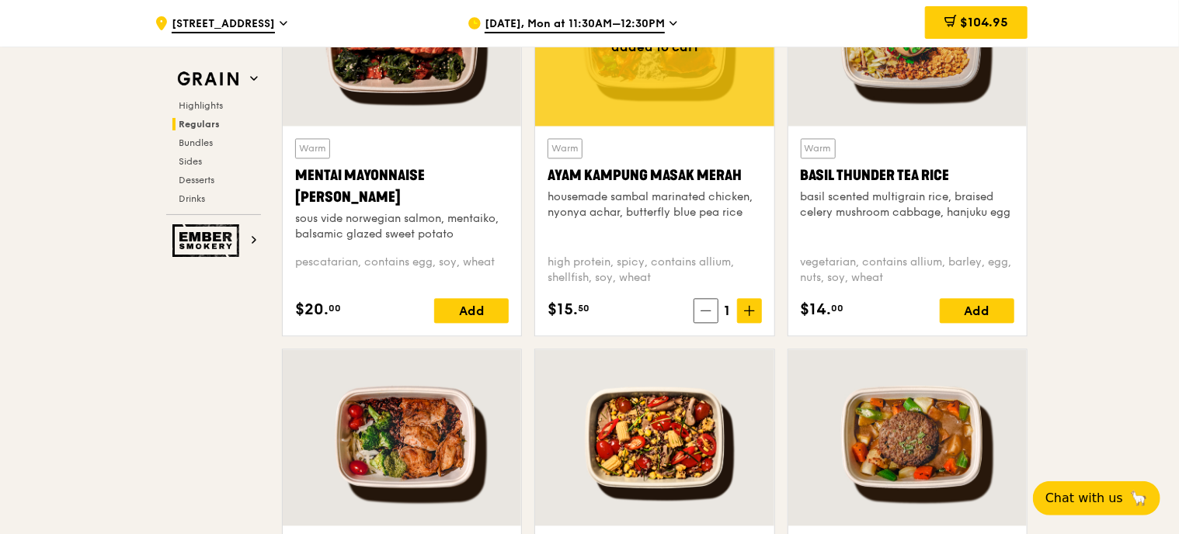
scroll to position [1348, 0]
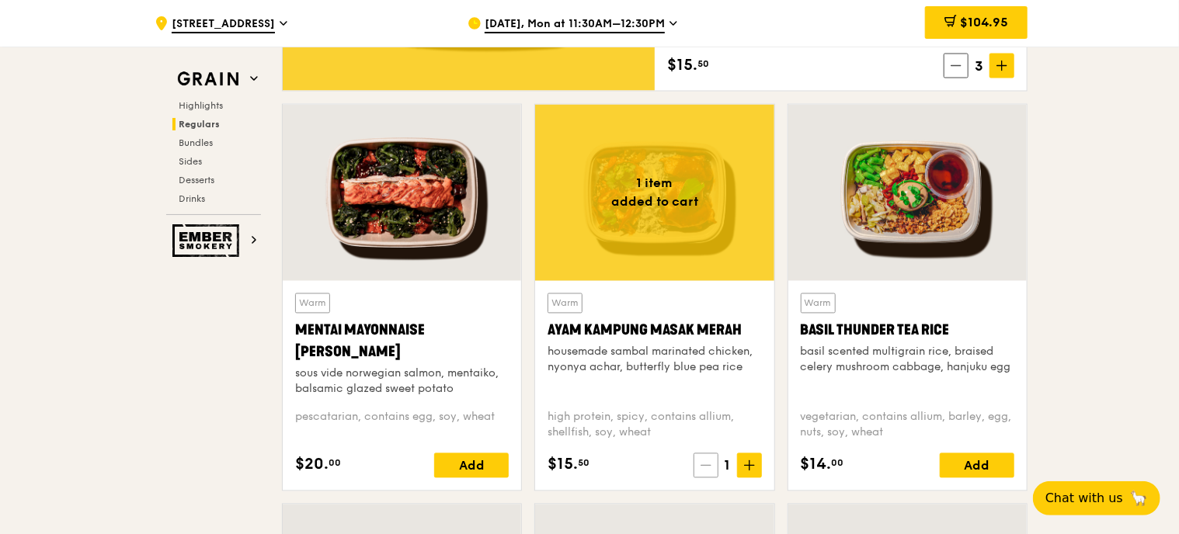
click at [704, 466] on icon at bounding box center [705, 466] width 9 height 0
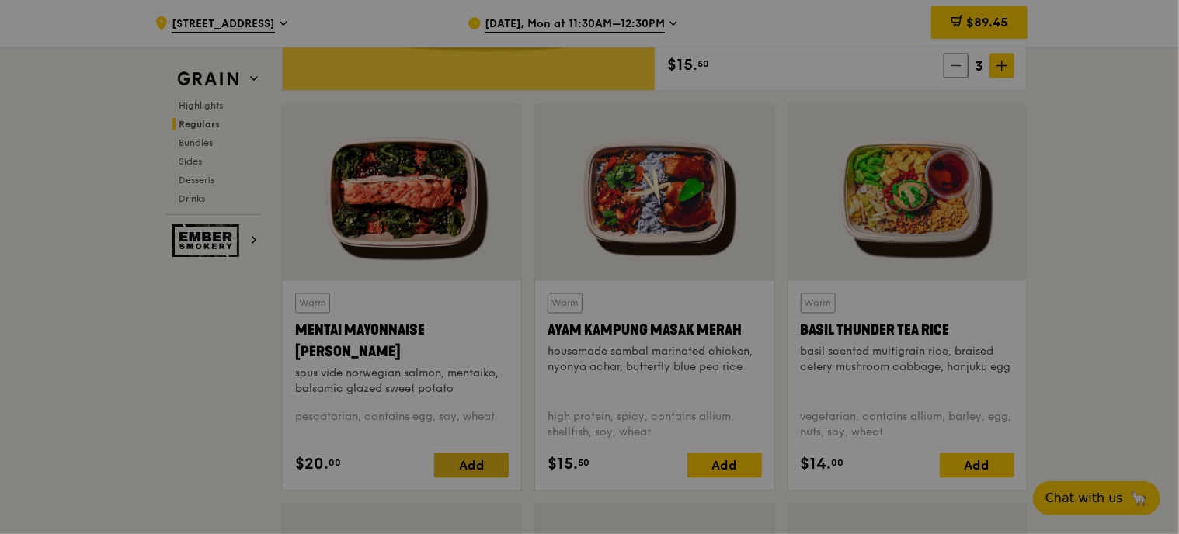
click at [468, 468] on div at bounding box center [589, 267] width 1179 height 534
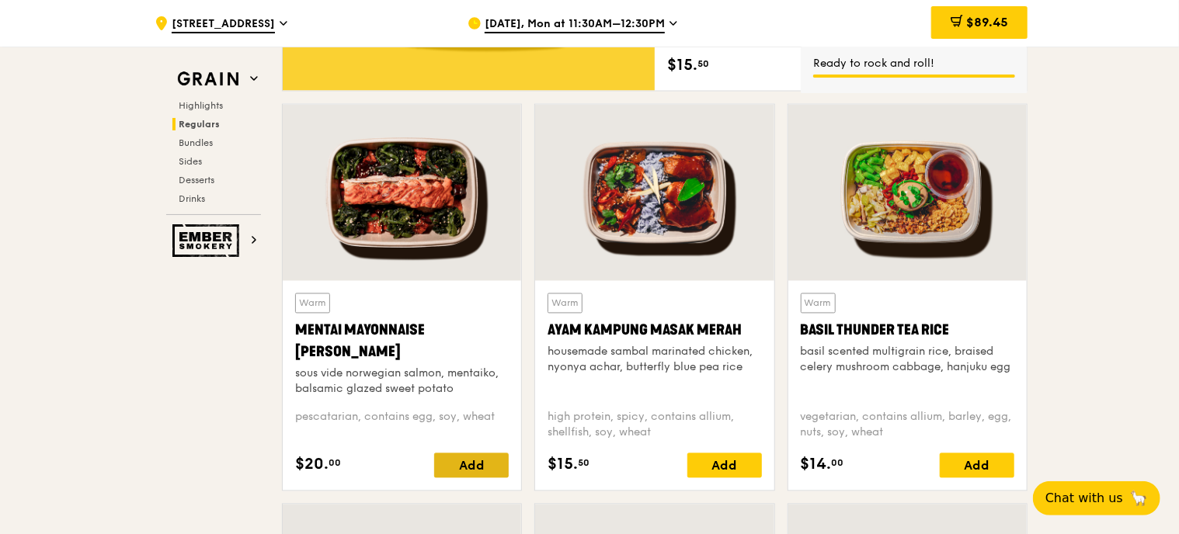
click at [474, 461] on div "Add" at bounding box center [471, 465] width 75 height 25
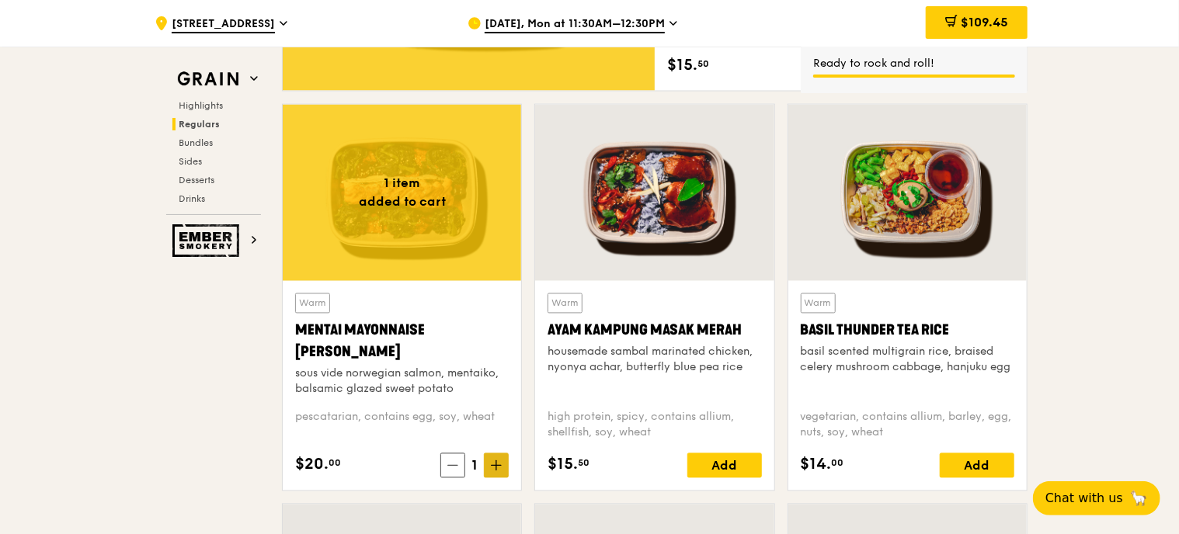
click at [496, 461] on icon at bounding box center [496, 465] width 0 height 9
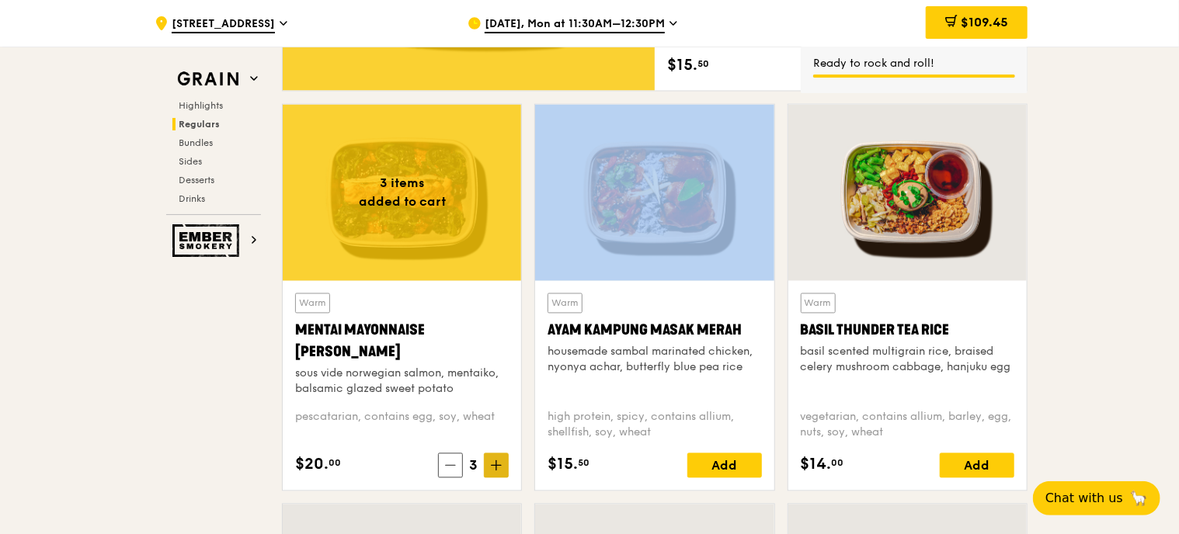
click at [496, 461] on icon at bounding box center [496, 465] width 0 height 9
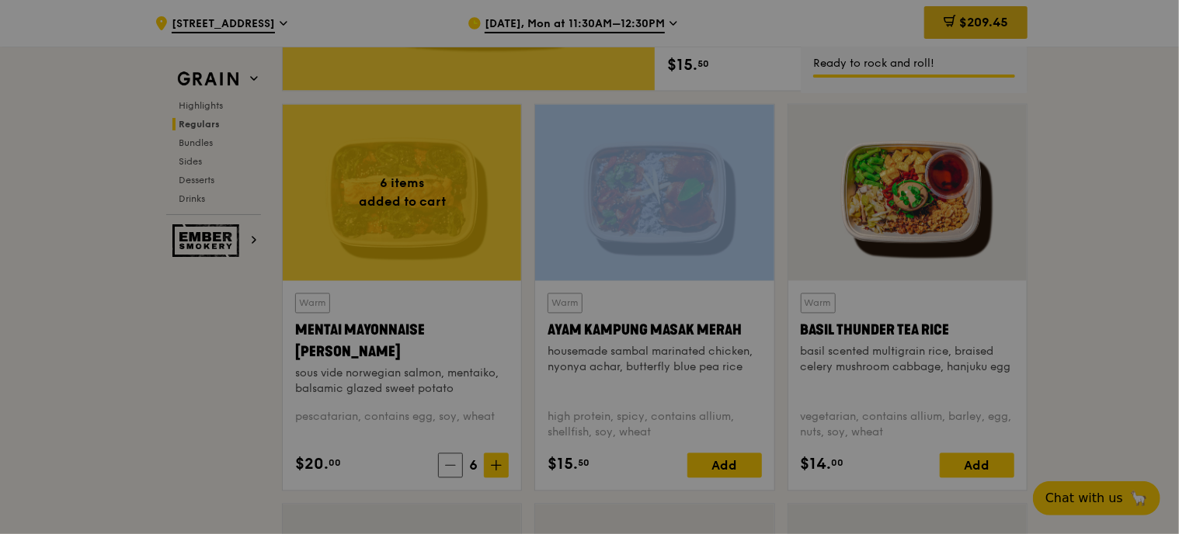
type input "6"
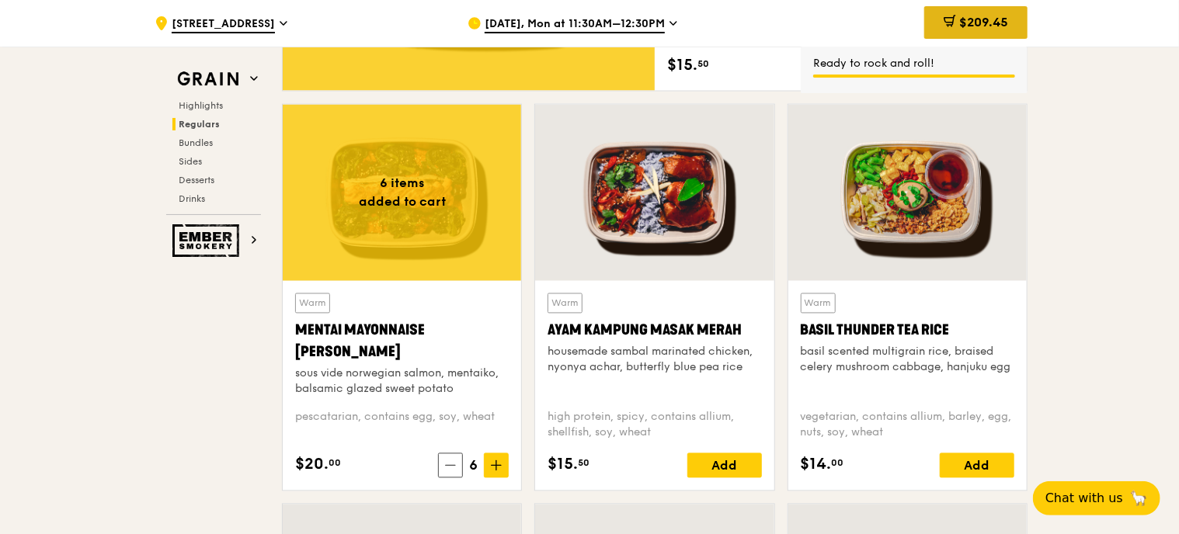
click at [986, 25] on span "$209.45" at bounding box center [983, 22] width 49 height 15
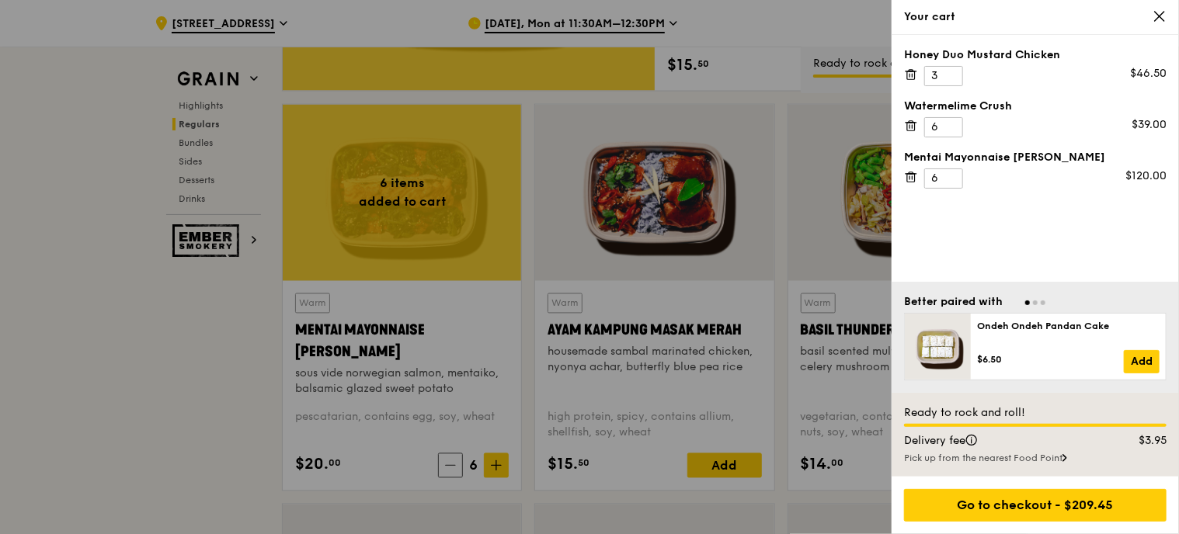
click at [912, 79] on icon at bounding box center [911, 75] width 8 height 8
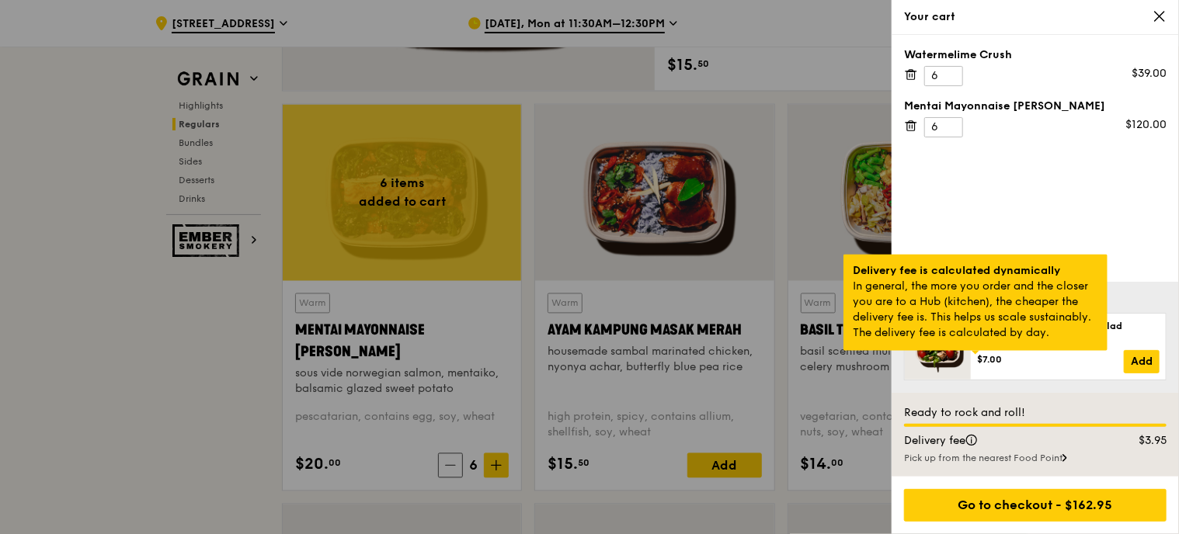
scroll to position [1270, 0]
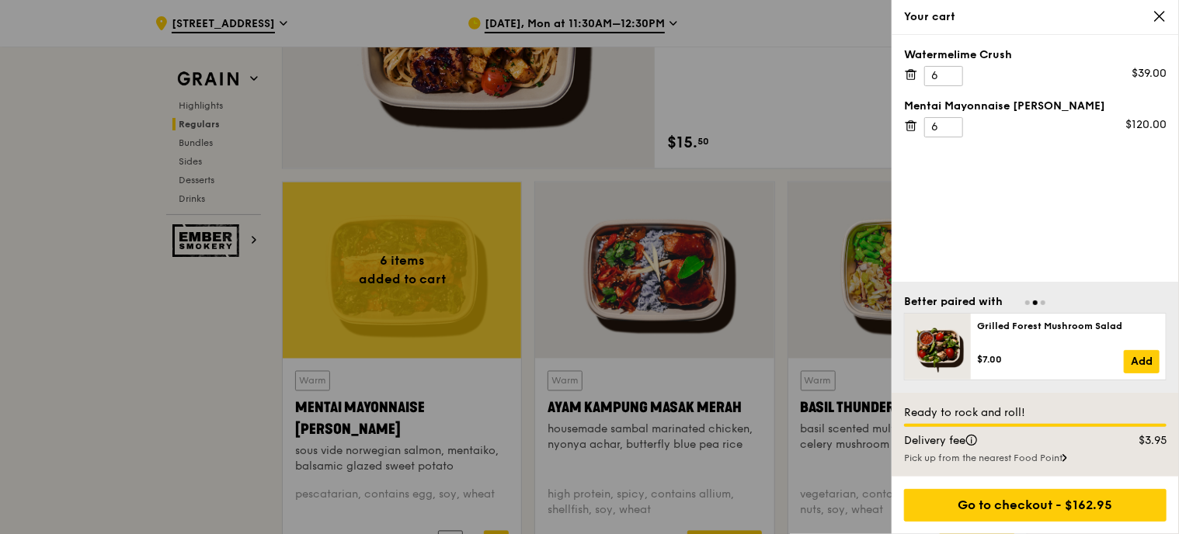
drag, startPoint x: 1076, startPoint y: 182, endPoint x: 1009, endPoint y: 189, distance: 67.1
click at [1009, 189] on div "Watermelime Crush 6 $39.00 Mentai Mayonnaise Aburi Salmon 6 $120.00" at bounding box center [1034, 158] width 287 height 247
drag, startPoint x: 1136, startPoint y: 439, endPoint x: 1177, endPoint y: 441, distance: 41.2
click at [1177, 441] on div "Ready to rock and roll! Delivery fee $3.95 Pick up from the nearest Food Point" at bounding box center [1034, 435] width 287 height 84
click at [1143, 460] on div "Pick up from the nearest Food Point" at bounding box center [1035, 458] width 262 height 12
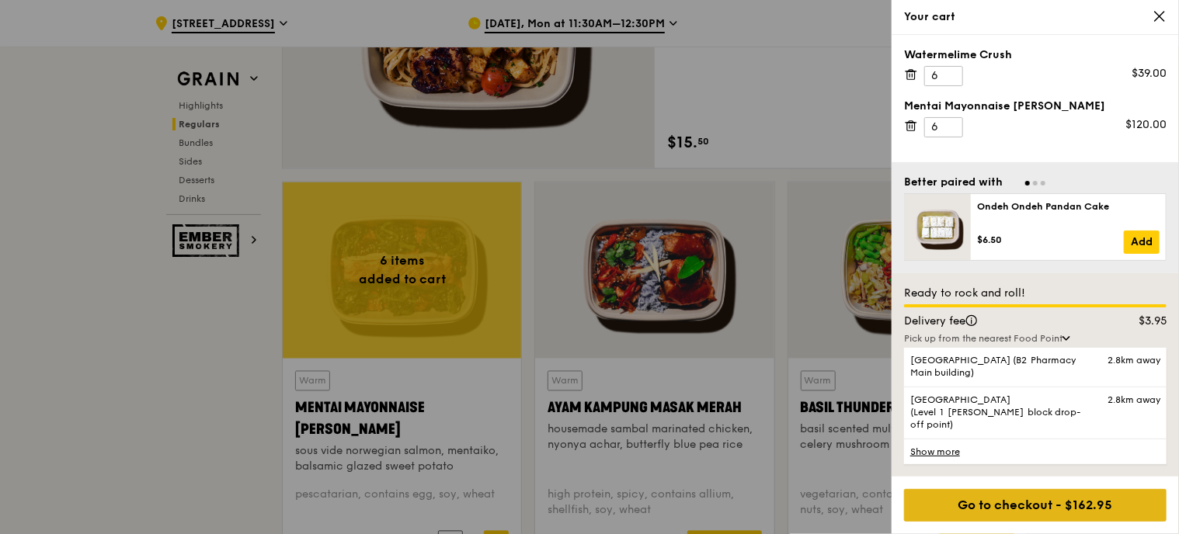
click at [1024, 503] on div "Go to checkout - $162.95" at bounding box center [1035, 505] width 262 height 33
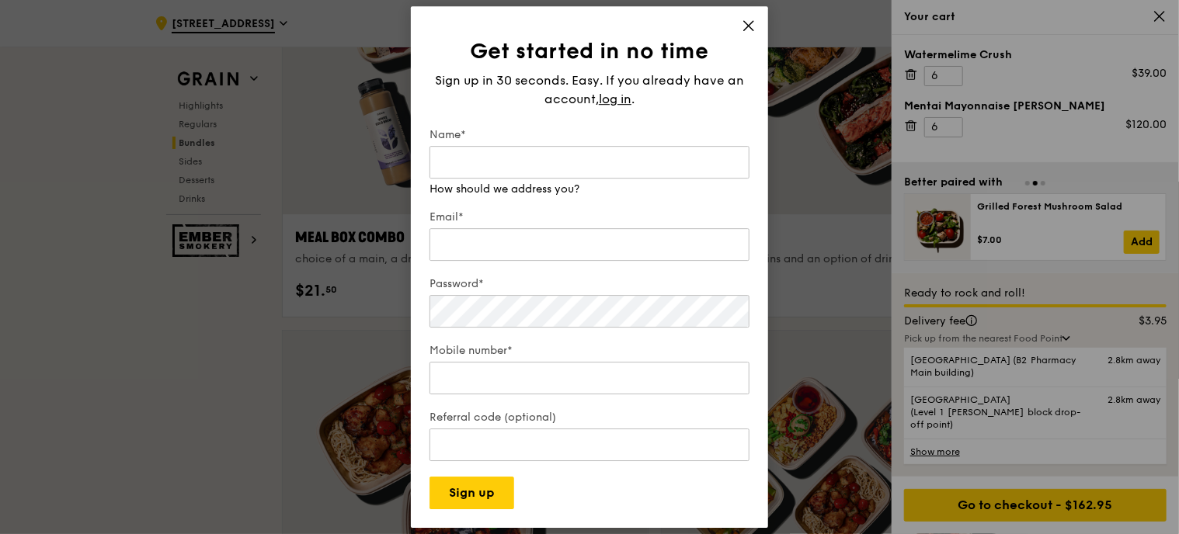
scroll to position [2591, 0]
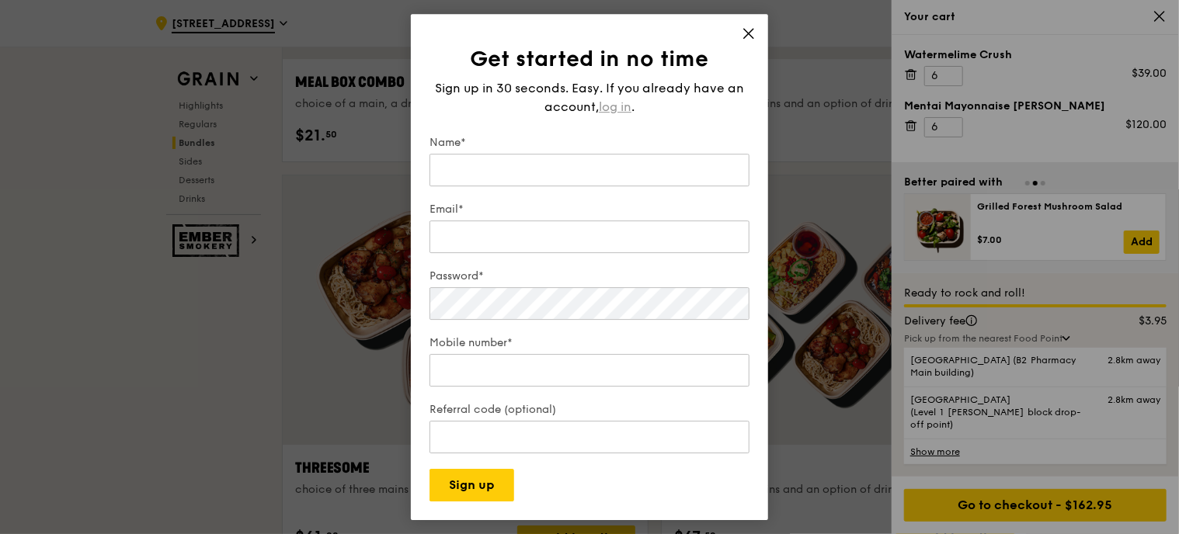
click at [621, 98] on div "Sign up in 30 seconds. Easy. If you already have an account, log in ." at bounding box center [589, 97] width 320 height 37
click at [621, 109] on span "log in" at bounding box center [615, 107] width 33 height 19
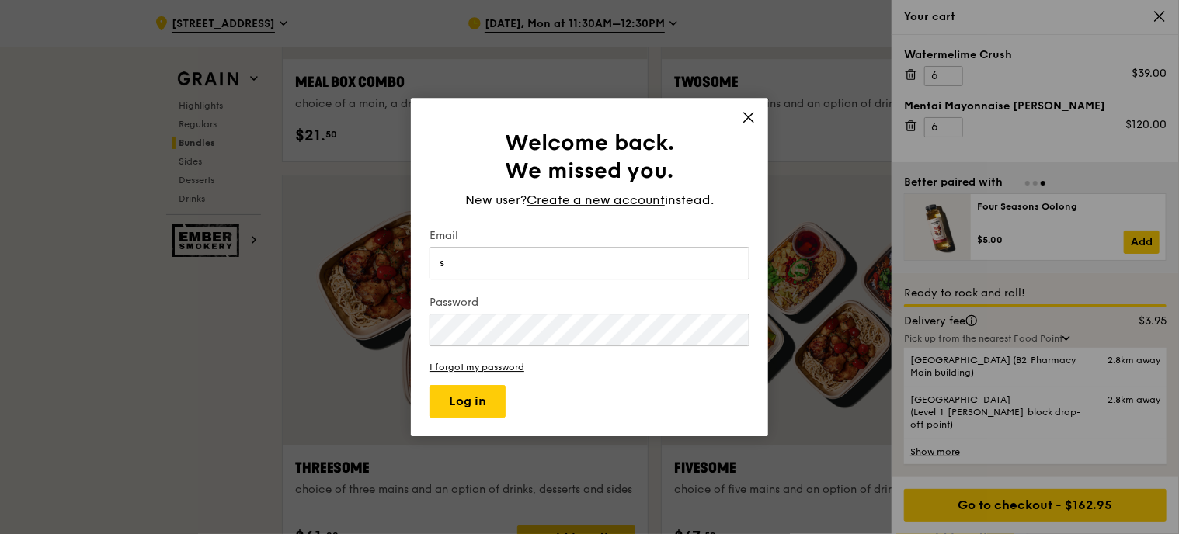
type input "sppmsy@nus.edu.sg"
click at [429, 385] on button "Log in" at bounding box center [467, 401] width 76 height 33
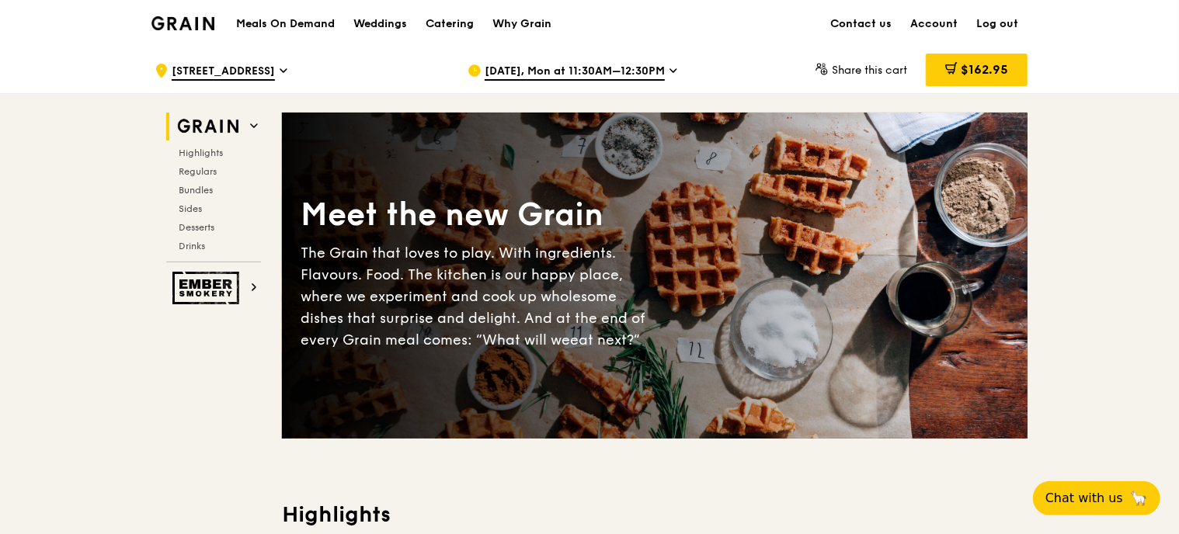
click at [975, 75] on span "$162.95" at bounding box center [984, 69] width 47 height 15
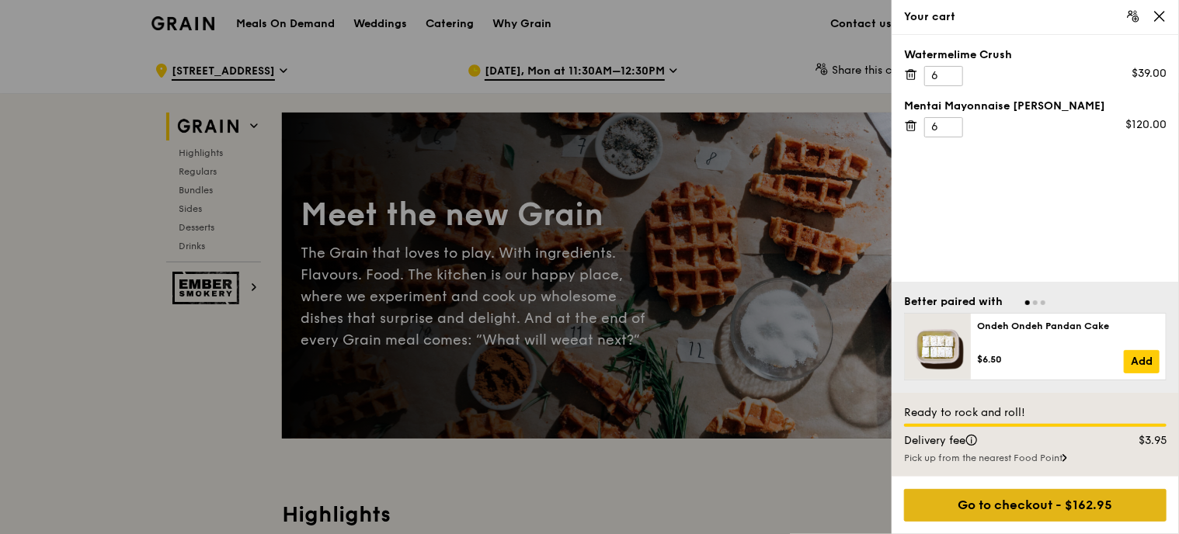
click at [1034, 502] on div "Go to checkout - $162.95" at bounding box center [1035, 505] width 262 height 33
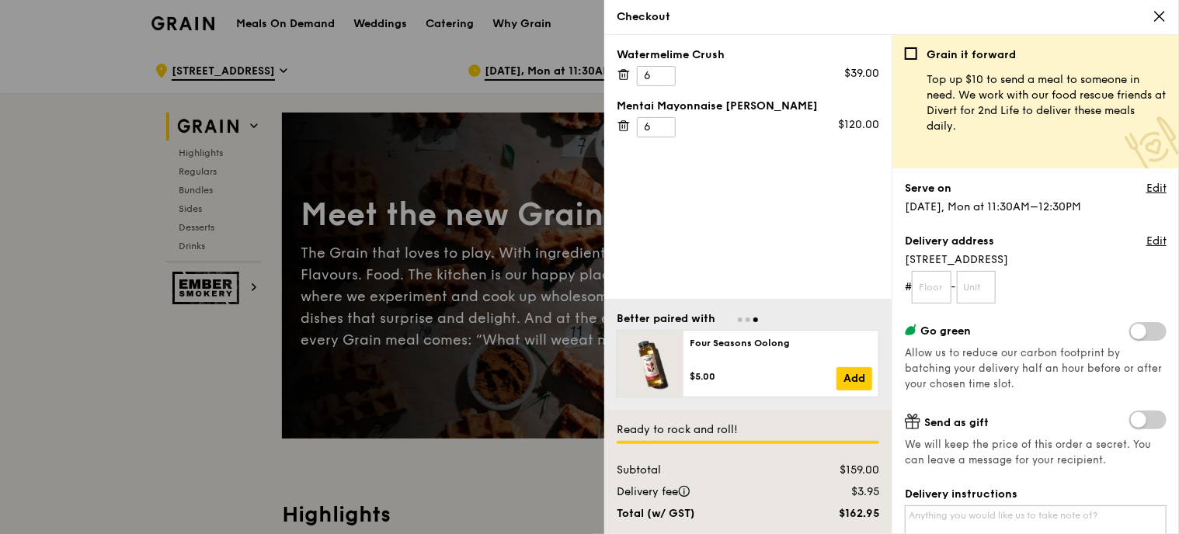
drag, startPoint x: 925, startPoint y: 77, endPoint x: 1077, endPoint y: 127, distance: 160.1
click at [1077, 127] on div "Grain it forward Top up $10 to send a meal to someone in need. We work with our…" at bounding box center [1041, 101] width 249 height 109
click at [1077, 127] on p "Top up $10 to send a meal to someone in need. We work with our food rescue frie…" at bounding box center [1046, 103] width 240 height 62
click at [1146, 187] on link "Edit" at bounding box center [1156, 189] width 20 height 16
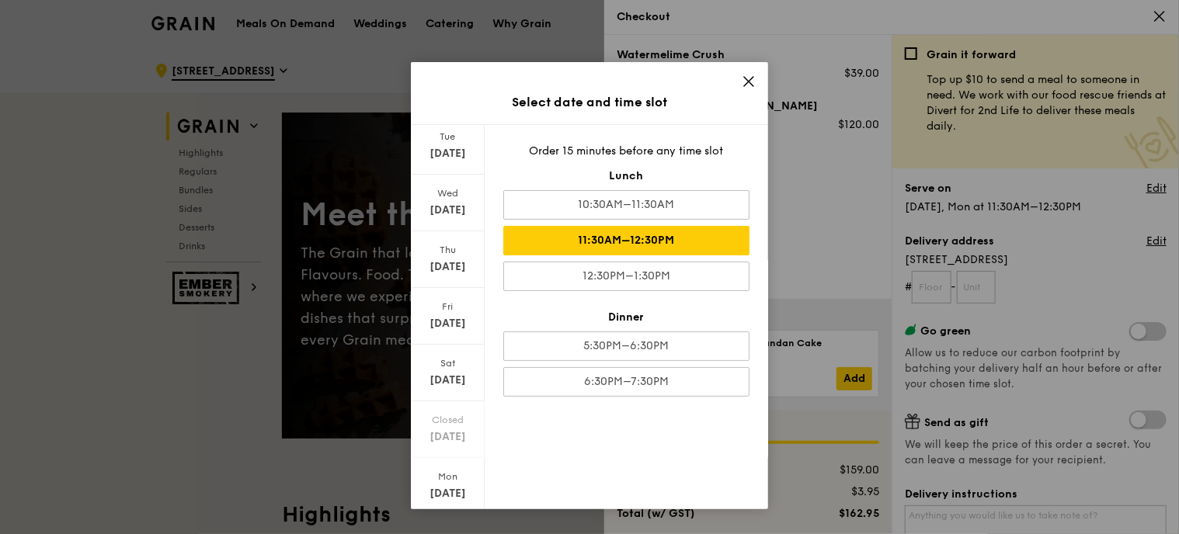
scroll to position [43, 0]
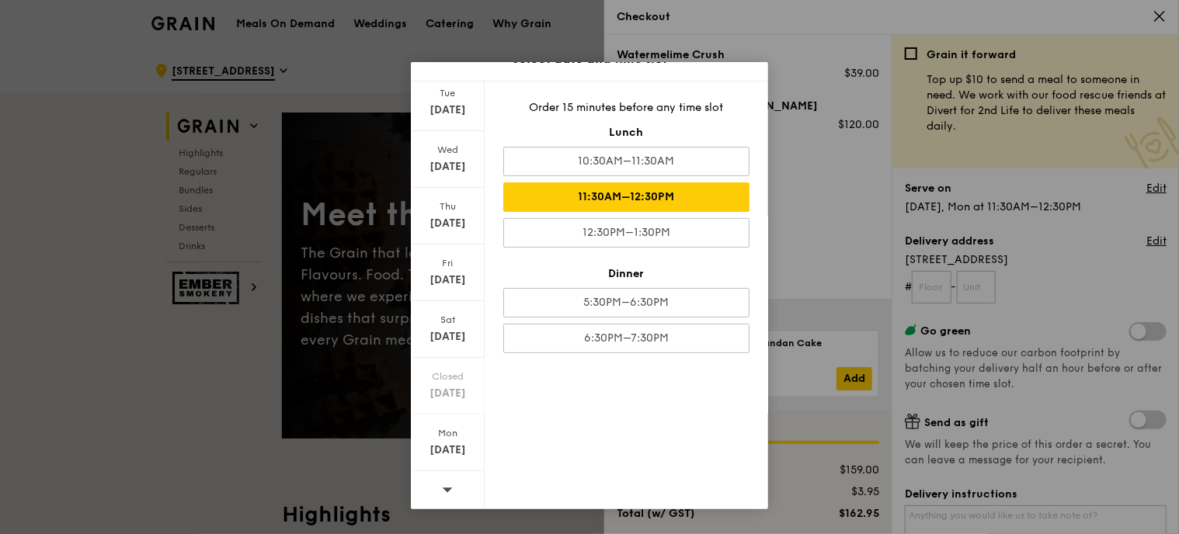
click at [445, 484] on icon at bounding box center [447, 490] width 11 height 12
click at [450, 463] on div "[DATE]" at bounding box center [448, 443] width 74 height 57
click at [469, 443] on div "[DATE]" at bounding box center [447, 451] width 69 height 16
click at [630, 195] on div "11:30AM–12:30PM" at bounding box center [626, 197] width 246 height 30
click at [693, 191] on div "11:30AM–12:30PM" at bounding box center [626, 197] width 246 height 30
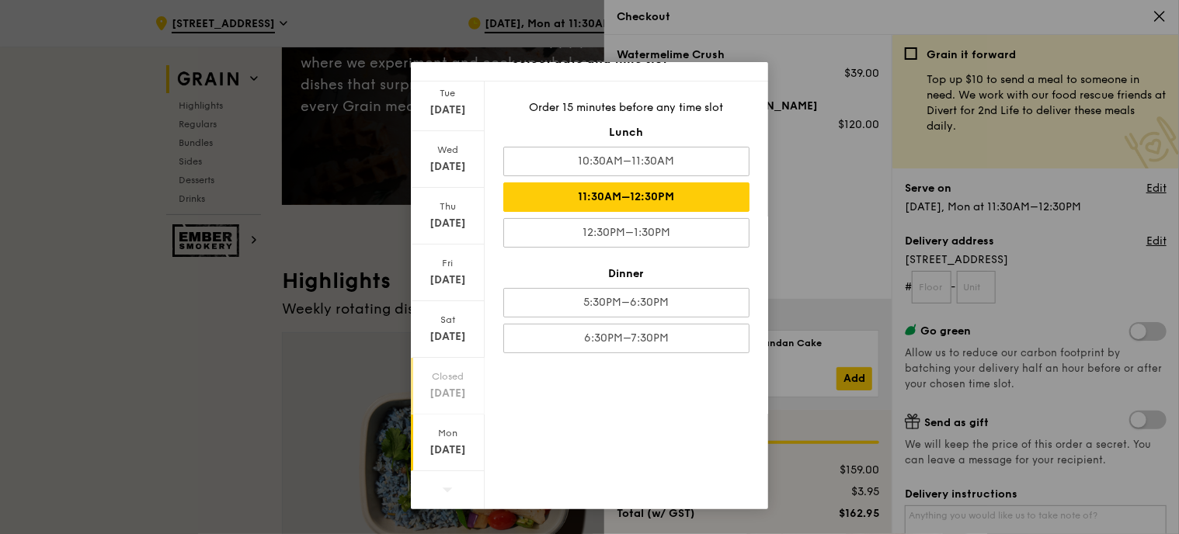
scroll to position [388, 0]
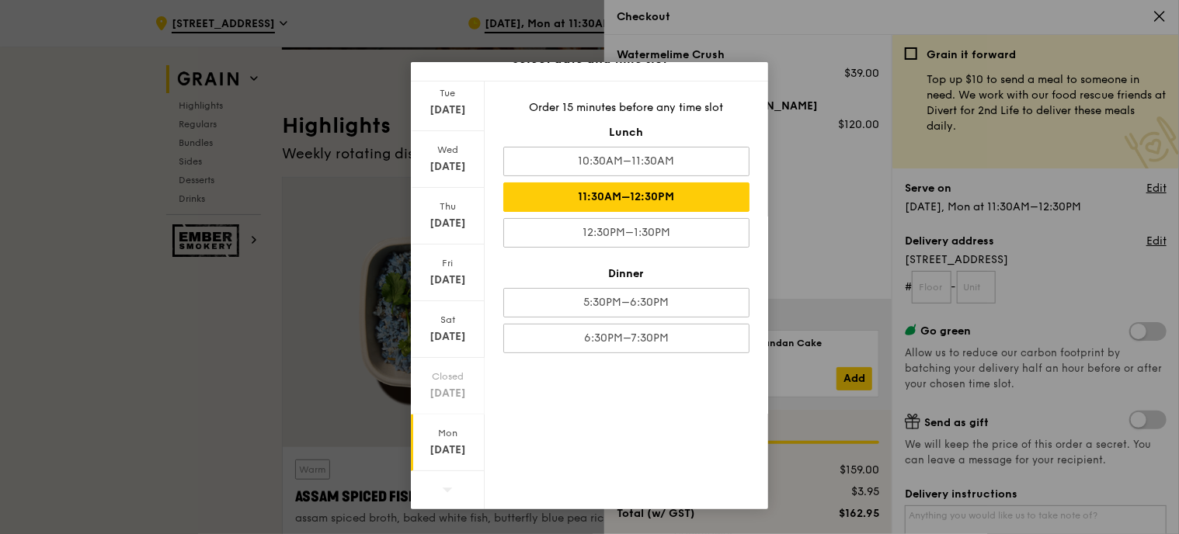
click at [658, 193] on div "11:30AM–12:30PM" at bounding box center [626, 197] width 246 height 30
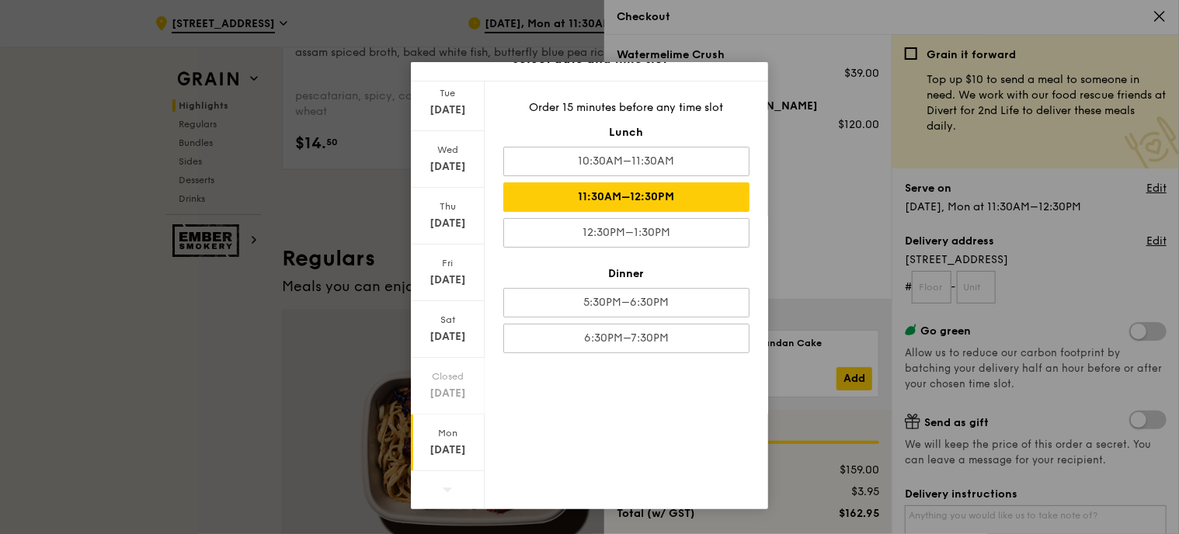
drag, startPoint x: 635, startPoint y: 193, endPoint x: 578, endPoint y: 275, distance: 99.8
click at [636, 190] on div "11:30AM–12:30PM" at bounding box center [626, 197] width 246 height 30
click at [886, 261] on div "Select date and time slot [DATE] [DATE] [DATE] [DATE] [DATE] Closed [DATE] [DAT…" at bounding box center [589, 267] width 1179 height 534
click at [707, 445] on div "Order 15 minutes before any time slot Lunch 10:30AM–11:30AM 11:30AM–12:30PM 12:…" at bounding box center [626, 296] width 283 height 428
click at [902, 273] on div "Select date and time slot [DATE] [DATE] [DATE] [DATE] [DATE] Closed [DATE] [DAT…" at bounding box center [589, 267] width 1179 height 534
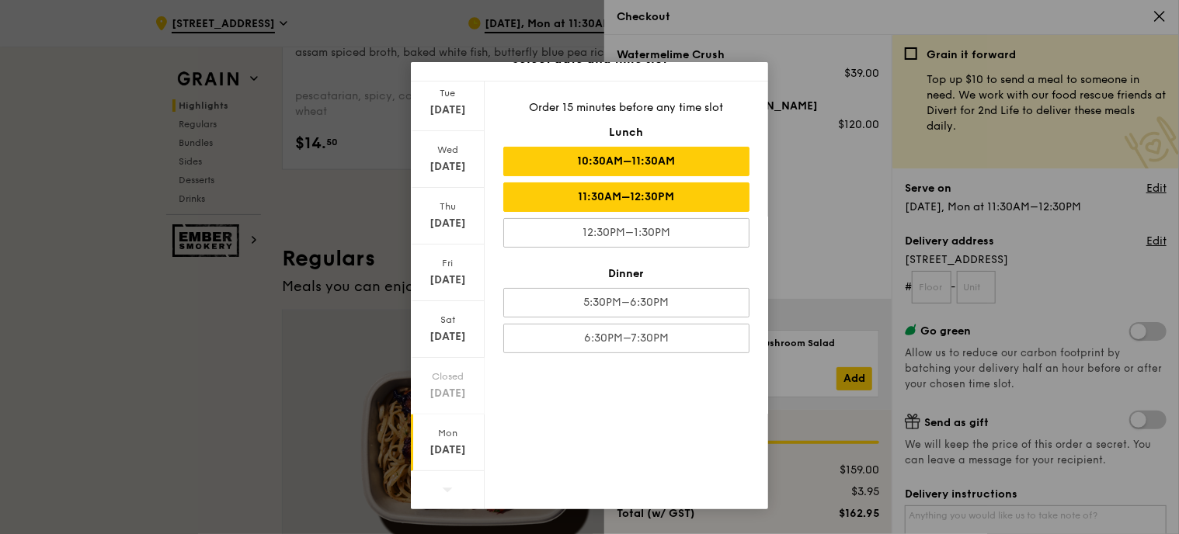
click at [620, 155] on div "10:30AM–11:30AM" at bounding box center [626, 162] width 246 height 30
click at [615, 200] on div "11:30AM–12:30PM" at bounding box center [626, 197] width 246 height 30
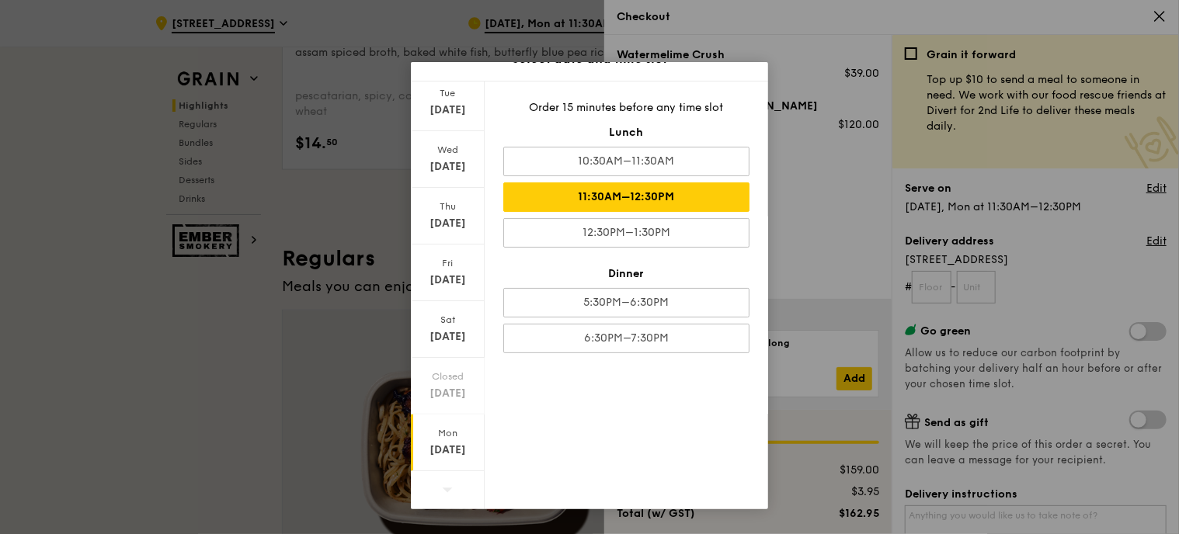
click at [854, 276] on div "Select date and time slot [DATE] [DATE] [DATE] [DATE] [DATE] Closed [DATE] [DAT…" at bounding box center [589, 267] width 1179 height 534
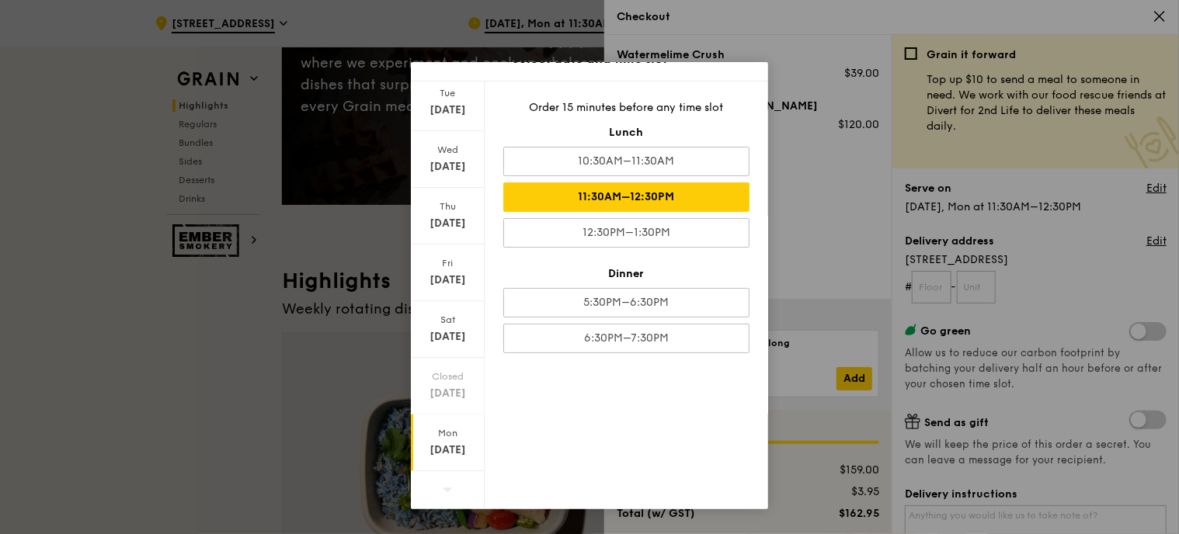
click at [1160, 21] on div "Select date and time slot [DATE] [DATE] [DATE] [DATE] [DATE] Closed [DATE] [DAT…" at bounding box center [589, 267] width 1179 height 534
click at [200, 257] on div "Select date and time slot [DATE] [DATE] [DATE] [DATE] [DATE] Closed [DATE] [DAT…" at bounding box center [589, 267] width 1179 height 534
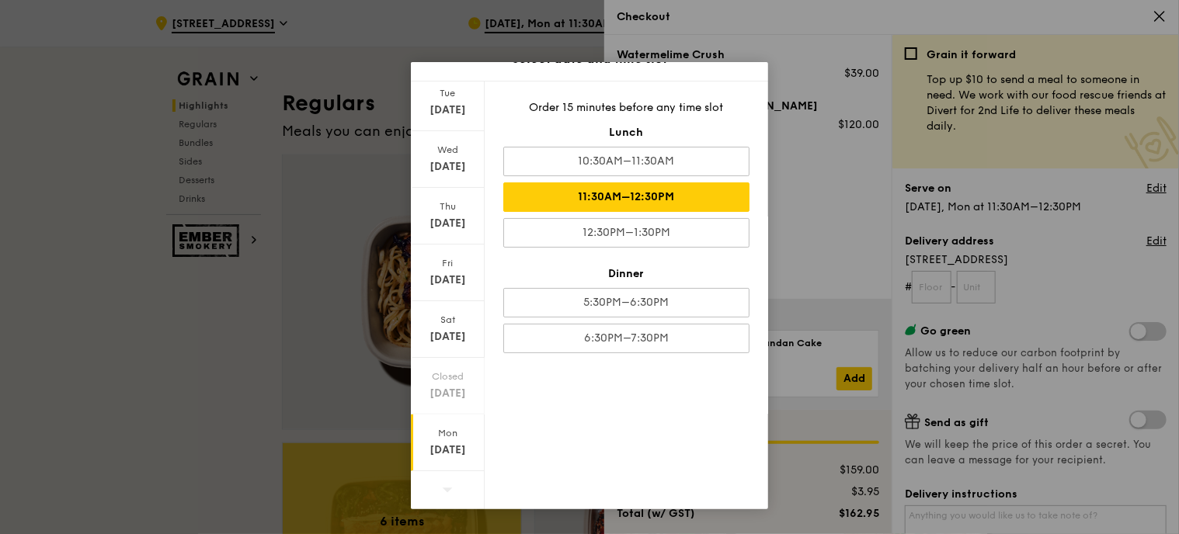
click at [595, 516] on div "Select date and time slot [DATE] [DATE] [DATE] [DATE] [DATE] Closed [DATE] [DAT…" at bounding box center [589, 267] width 1179 height 534
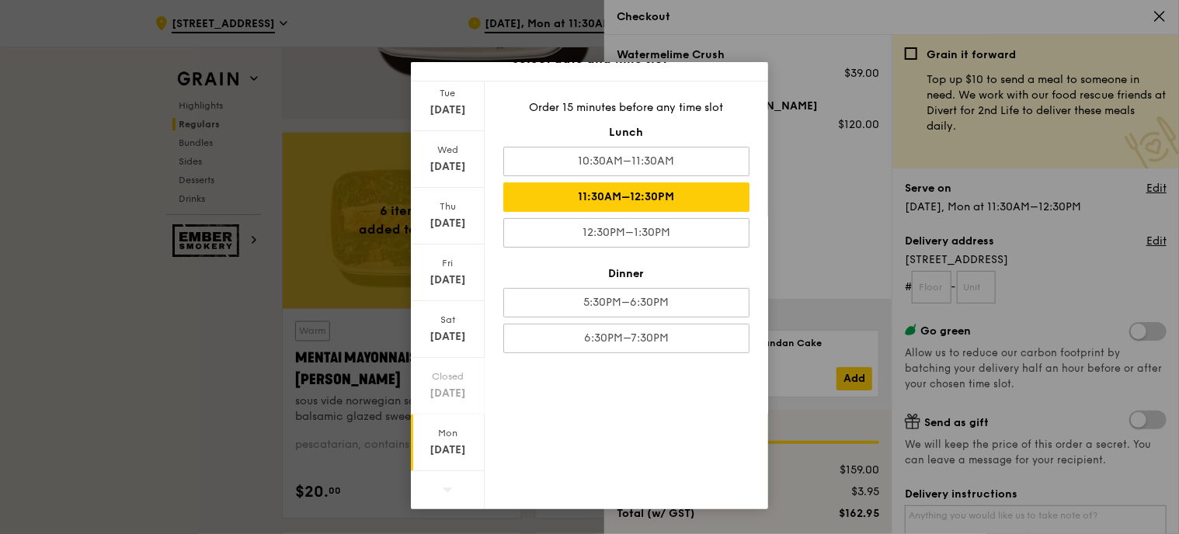
scroll to position [1786, 0]
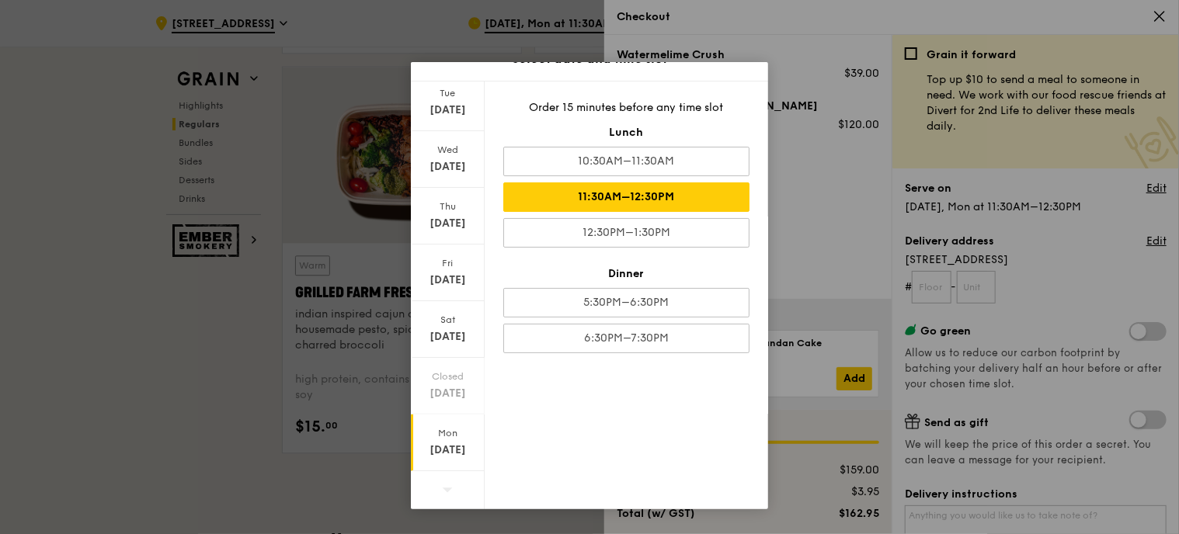
click at [1062, 412] on div "Select date and time slot [DATE] [DATE] [DATE] [DATE] [DATE] Closed [DATE] [DAT…" at bounding box center [589, 267] width 1179 height 534
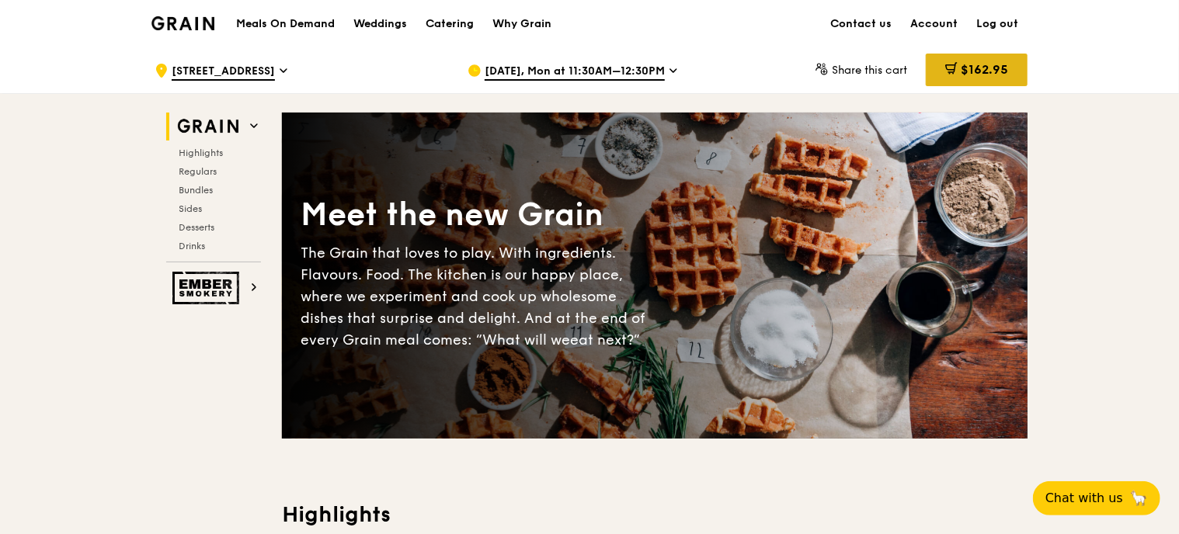
click at [996, 64] on span "$162.95" at bounding box center [984, 69] width 47 height 15
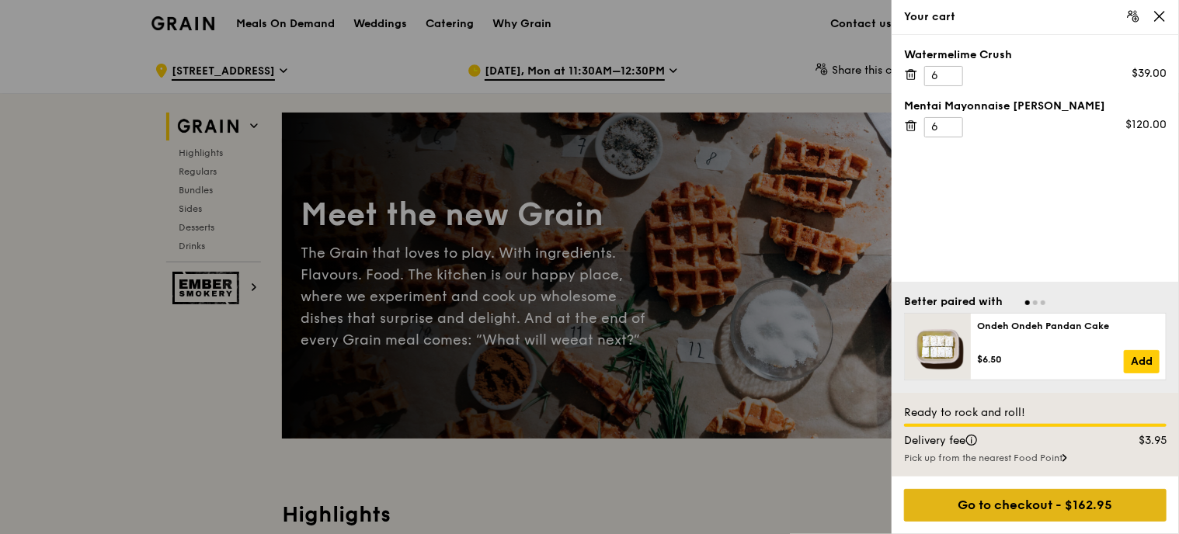
click at [1048, 507] on div "Go to checkout - $162.95" at bounding box center [1035, 505] width 262 height 33
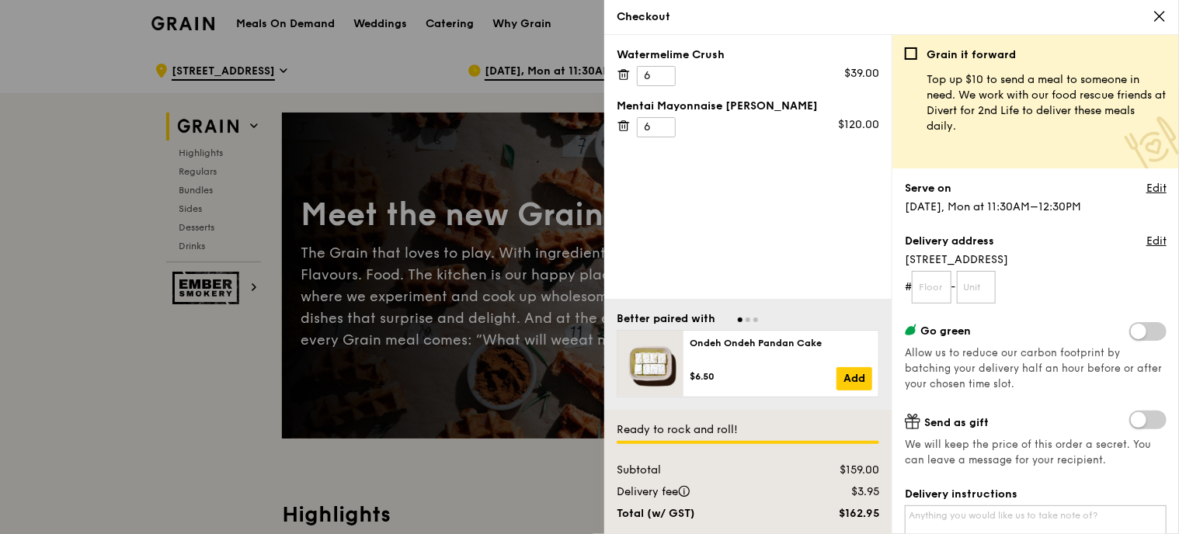
scroll to position [155, 0]
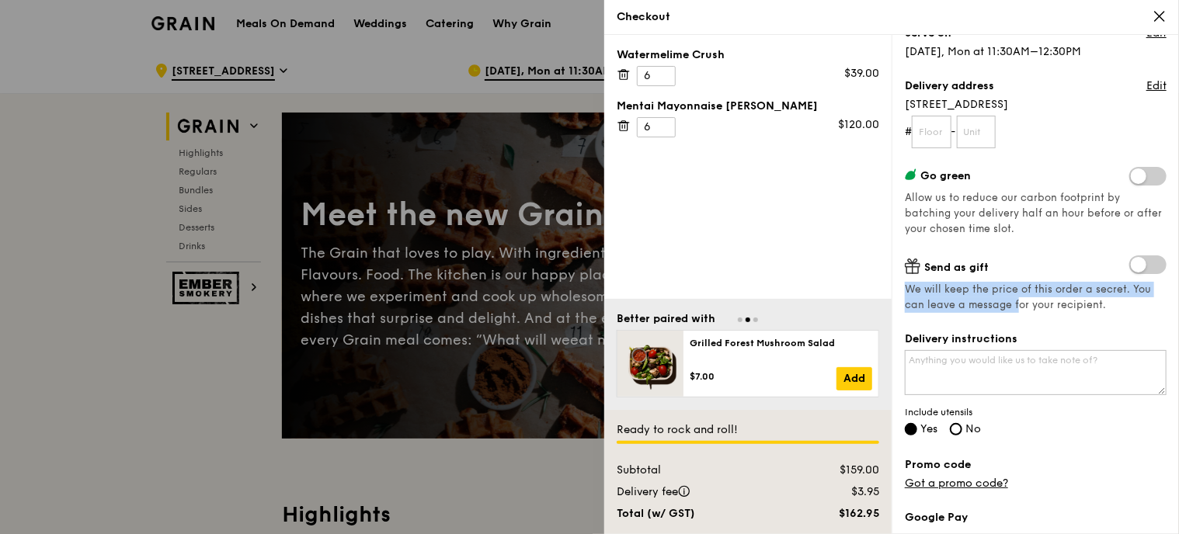
drag, startPoint x: 909, startPoint y: 287, endPoint x: 1015, endPoint y: 306, distance: 107.4
click at [1015, 306] on span "We will keep the price of this order a secret. You can leave a message for your…" at bounding box center [1036, 297] width 262 height 31
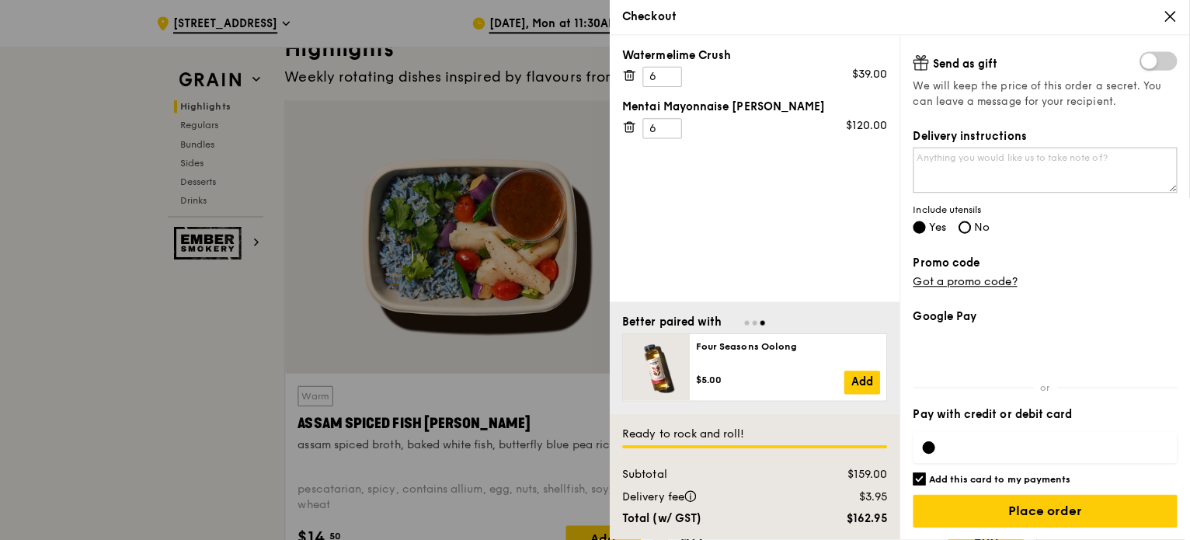
scroll to position [621, 0]
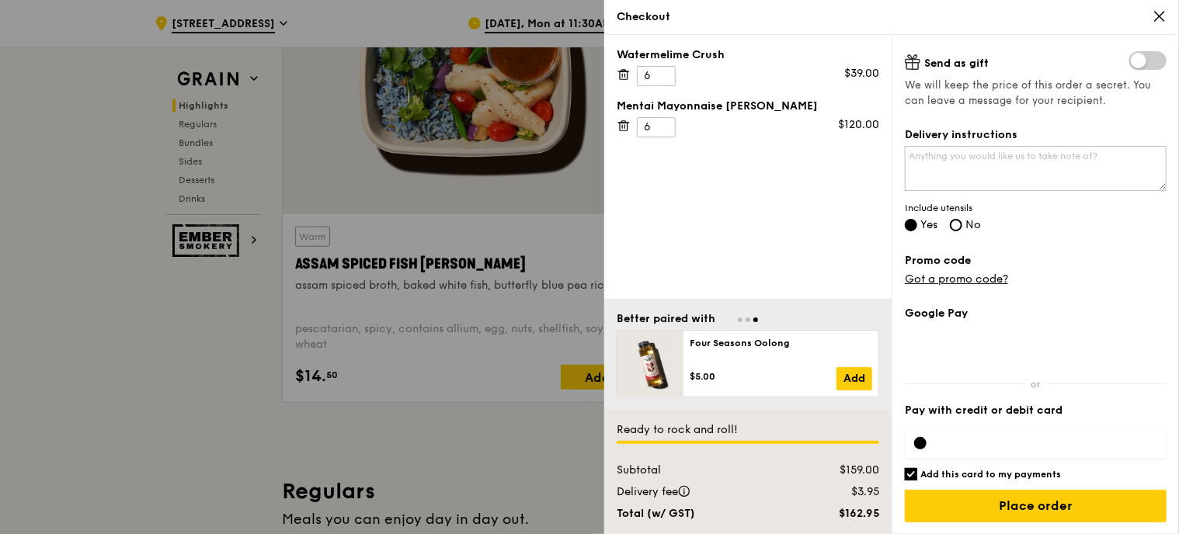
drag, startPoint x: 459, startPoint y: 167, endPoint x: 467, endPoint y: 123, distance: 45.1
click at [459, 167] on div at bounding box center [589, 267] width 1179 height 534
